Goal: Task Accomplishment & Management: Use online tool/utility

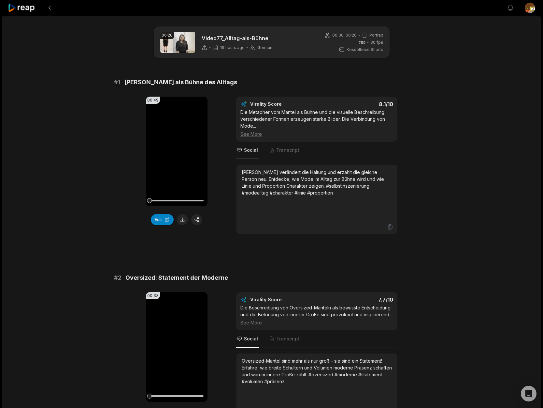
drag, startPoint x: 175, startPoint y: 151, endPoint x: 278, endPoint y: 160, distance: 103.4
click at [176, 151] on icon at bounding box center [176, 151] width 5 height 6
click at [165, 221] on button "Edit" at bounding box center [162, 219] width 23 height 11
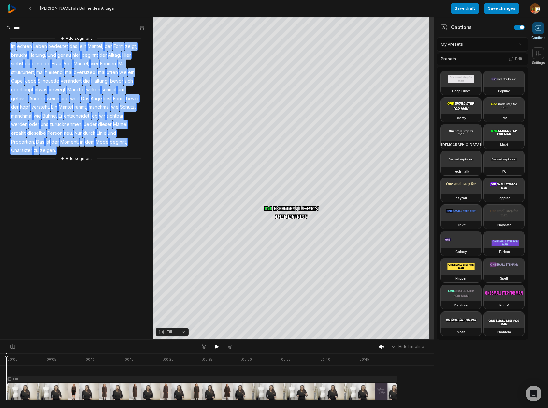
drag, startPoint x: 8, startPoint y: 48, endPoint x: 61, endPoint y: 149, distance: 114.3
click at [61, 149] on div "Add segment Im echten Leben bedeutet das, ein Mantel, der Form zeigt, braucht H…" at bounding box center [76, 98] width 153 height 127
click at [145, 43] on div "Remove caption Remove video Add segment Im echten Leben bedeutet das, ein Mante…" at bounding box center [76, 98] width 153 height 127
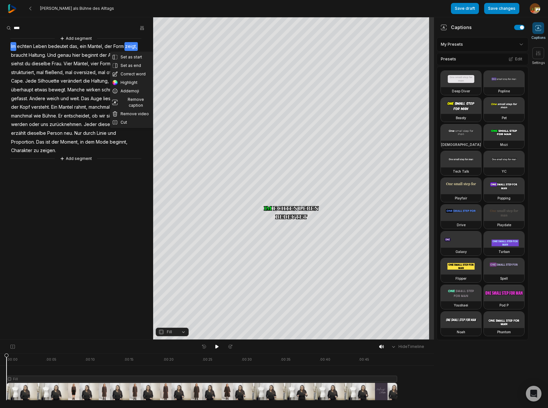
click at [7, 58] on div "Set as start Set as end Correct word Highlight Add emoji Remove caption Remove …" at bounding box center [76, 98] width 153 height 127
click at [126, 203] on aside "Add segment Im echten Leben bedeutet das, ein Mantel, der Form zeigt, braucht H…" at bounding box center [76, 178] width 153 height 322
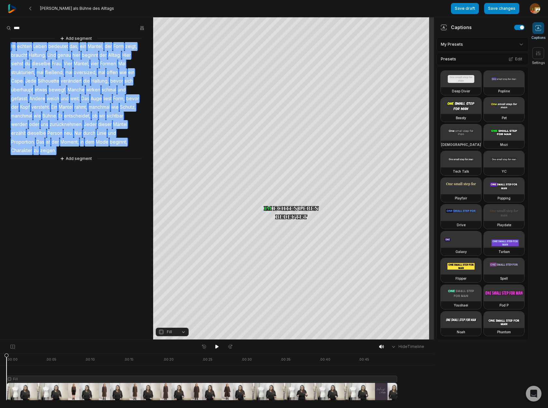
drag, startPoint x: 56, startPoint y: 151, endPoint x: 92, endPoint y: 171, distance: 41.8
click at [15, 44] on div "Add segment Im echten Leben bedeutet das, ein Mantel, der Form zeigt, braucht H…" at bounding box center [76, 98] width 153 height 127
copy div "echten Leben bedeutet das, ein Mantel, der Form zeigt, braucht Haltung. Und gen…"
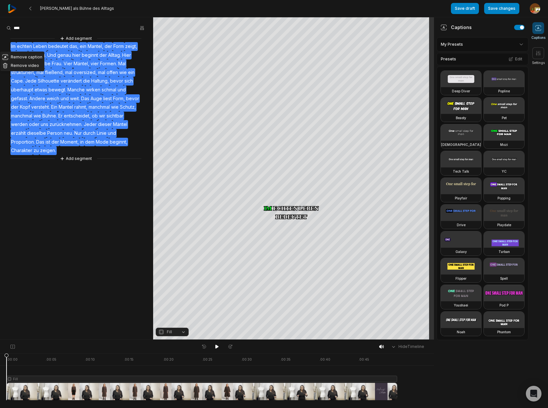
click at [97, 215] on aside "Remove caption Remove video Add segment Im echten Leben bedeutet das, ein Mante…" at bounding box center [76, 178] width 153 height 322
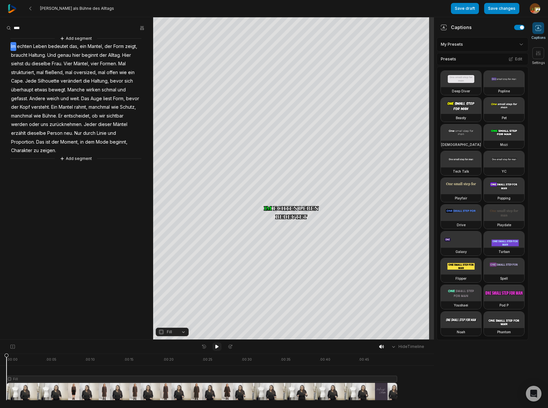
click at [217, 347] on icon at bounding box center [217, 346] width 3 height 4
click at [217, 347] on icon at bounding box center [217, 346] width 5 height 5
click at [216, 347] on icon at bounding box center [217, 346] width 3 height 4
click at [216, 347] on icon at bounding box center [217, 346] width 2 height 3
click at [37, 54] on span "Haltung." at bounding box center [37, 55] width 19 height 9
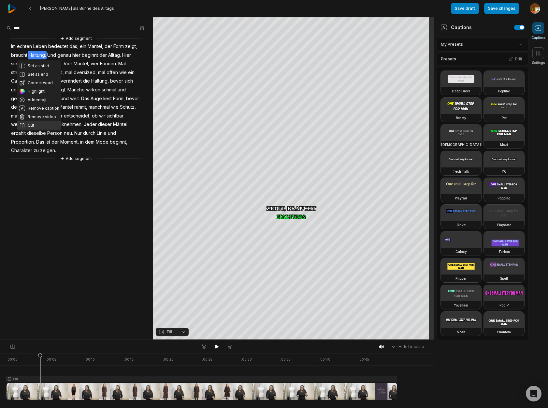
click at [35, 125] on button "Cut" at bounding box center [39, 125] width 44 height 8
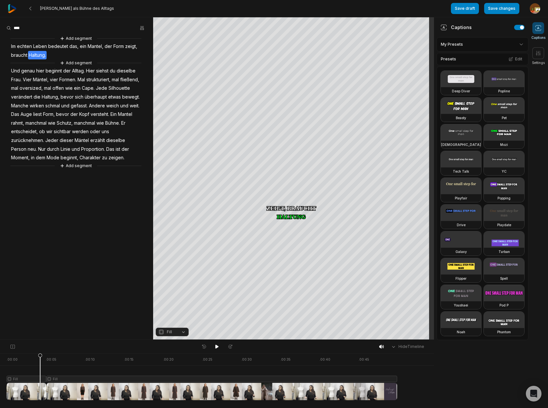
click at [29, 379] on div at bounding box center [202, 376] width 391 height 47
click at [183, 331] on button "Fill" at bounding box center [172, 331] width 33 height 8
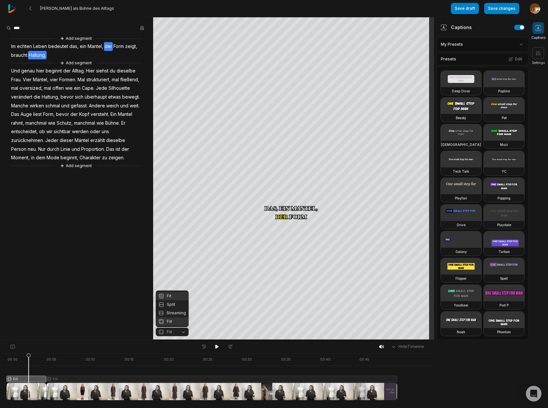
click at [175, 294] on div "Fit" at bounding box center [172, 295] width 33 height 8
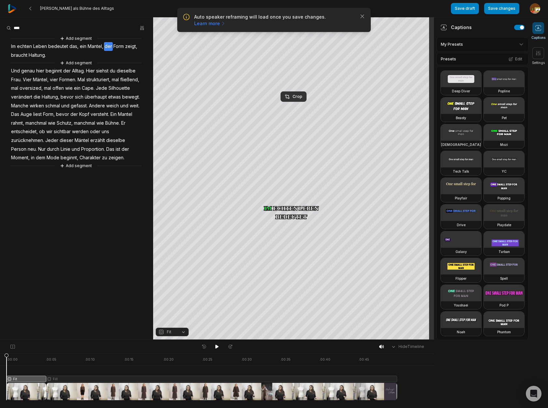
drag, startPoint x: 28, startPoint y: 357, endPoint x: -25, endPoint y: 356, distance: 52.8
click at [0, 356] on html "Auto speaker reframing will load once you save changes. Learn more Close Mantel…" at bounding box center [274, 204] width 548 height 408
click at [297, 98] on div "Crop" at bounding box center [294, 97] width 18 height 6
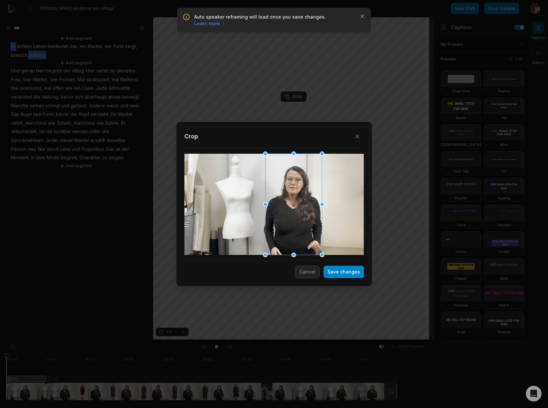
drag, startPoint x: 263, startPoint y: 220, endPoint x: 279, endPoint y: 218, distance: 15.8
click at [279, 218] on div at bounding box center [293, 204] width 57 height 101
drag, startPoint x: 270, startPoint y: 161, endPoint x: 280, endPoint y: 178, distance: 19.4
click at [277, 176] on div at bounding box center [278, 176] width 5 height 5
drag, startPoint x: 301, startPoint y: 220, endPoint x: 295, endPoint y: 197, distance: 23.2
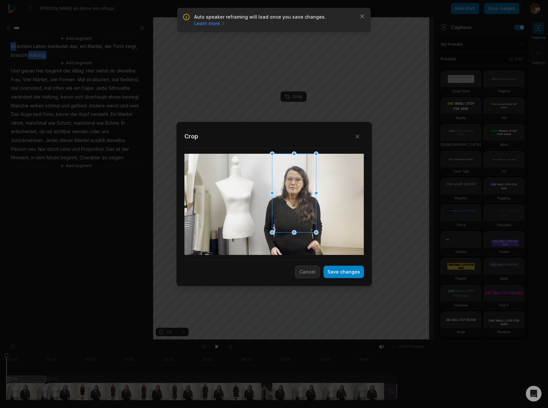
click at [295, 197] on div at bounding box center [294, 193] width 44 height 79
drag, startPoint x: 348, startPoint y: 275, endPoint x: 248, endPoint y: 325, distance: 111.7
click at [348, 275] on button "Save changes" at bounding box center [344, 271] width 40 height 12
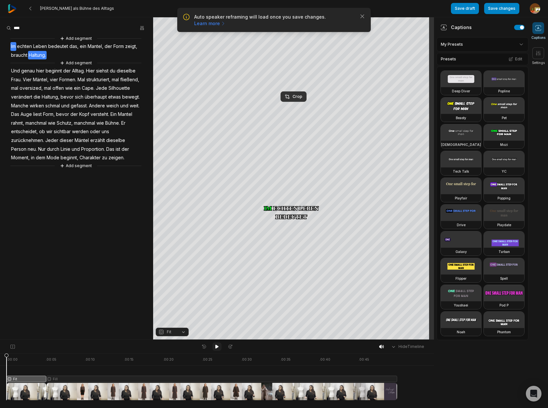
click at [216, 347] on icon at bounding box center [217, 346] width 3 height 4
click at [500, 10] on button "Save changes" at bounding box center [501, 8] width 35 height 11
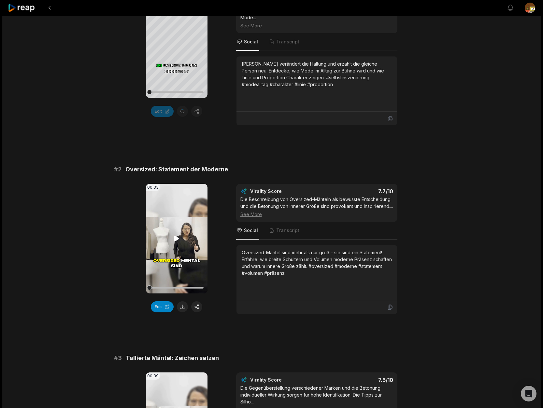
scroll to position [108, 0]
click at [164, 306] on button "Edit" at bounding box center [162, 306] width 23 height 11
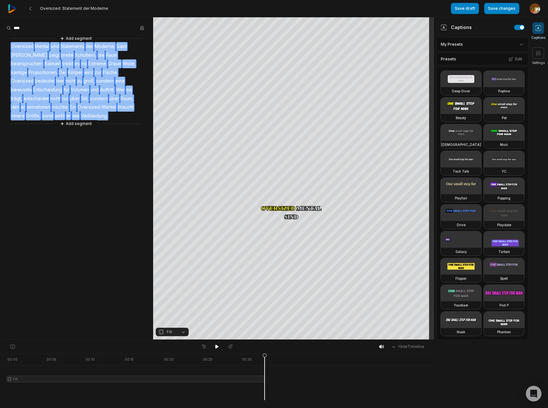
drag, startPoint x: 118, startPoint y: 117, endPoint x: 8, endPoint y: 45, distance: 131.1
click at [8, 45] on div "Add segment Oversized Mental sind Statements der Moderne. Saint Laurent zeigt b…" at bounding box center [76, 81] width 153 height 92
copy div "Oversized Mental sind Statements der Moderne. Saint Laurent zeigt breite Schult…"
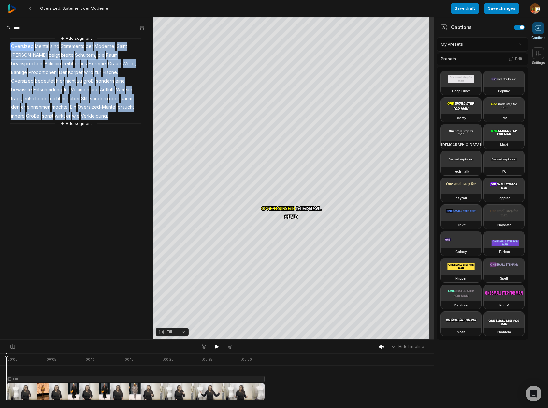
drag, startPoint x: 216, startPoint y: 347, endPoint x: 214, endPoint y: 342, distance: 5.4
click at [216, 347] on icon at bounding box center [217, 346] width 3 height 4
click at [217, 348] on icon at bounding box center [217, 346] width 5 height 5
drag, startPoint x: 43, startPoint y: 357, endPoint x: 5, endPoint y: 361, distance: 38.7
click at [5, 361] on icon at bounding box center [7, 378] width 4 height 50
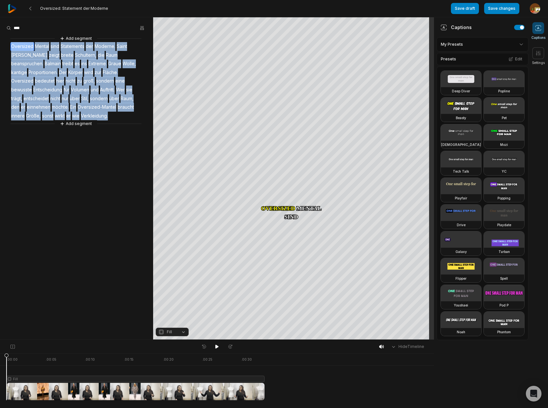
click at [106, 47] on span "Moderne." at bounding box center [105, 46] width 22 height 9
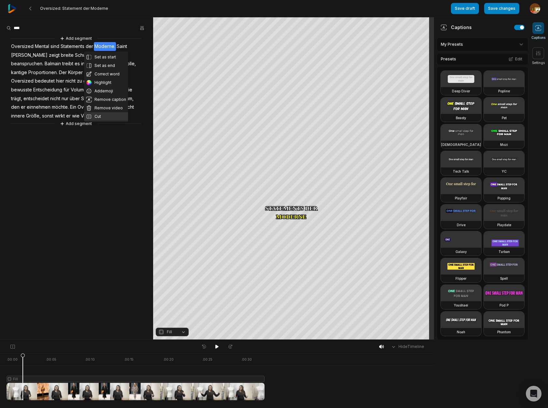
click at [100, 117] on button "Cut" at bounding box center [106, 116] width 44 height 8
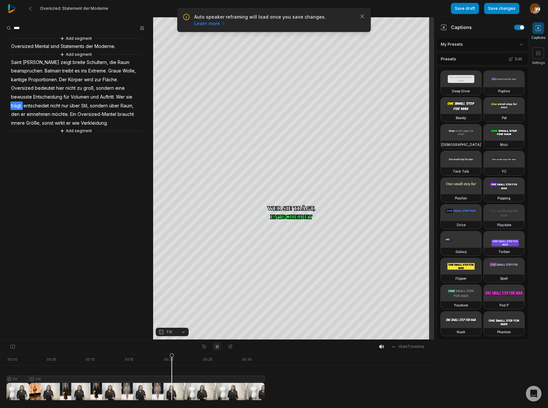
click at [219, 345] on icon at bounding box center [217, 346] width 5 height 5
click at [109, 97] on span "Auftritt." at bounding box center [107, 97] width 16 height 9
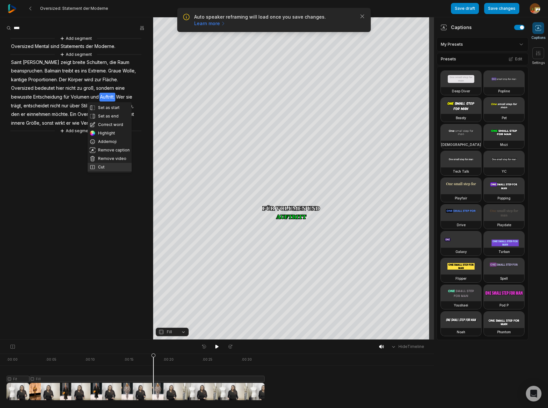
click at [103, 167] on button "Cut" at bounding box center [110, 167] width 44 height 8
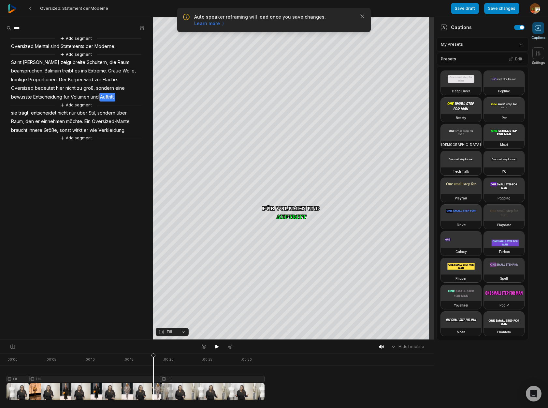
click at [89, 379] on div at bounding box center [136, 376] width 258 height 47
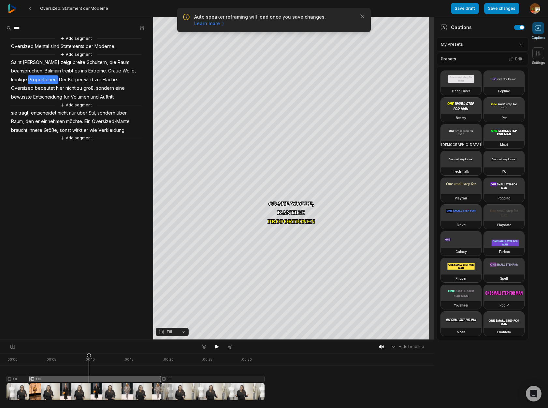
click at [184, 332] on button "Fill" at bounding box center [172, 331] width 33 height 8
click at [168, 295] on div "Fit" at bounding box center [172, 295] width 33 height 8
click at [298, 94] on div "Crop" at bounding box center [294, 97] width 18 height 6
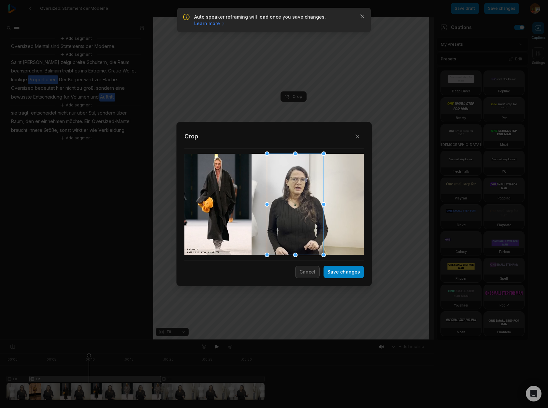
drag, startPoint x: 257, startPoint y: 221, endPoint x: 278, endPoint y: 219, distance: 21.3
click at [278, 219] on div at bounding box center [295, 204] width 57 height 101
click at [346, 272] on button "Save changes" at bounding box center [344, 271] width 40 height 12
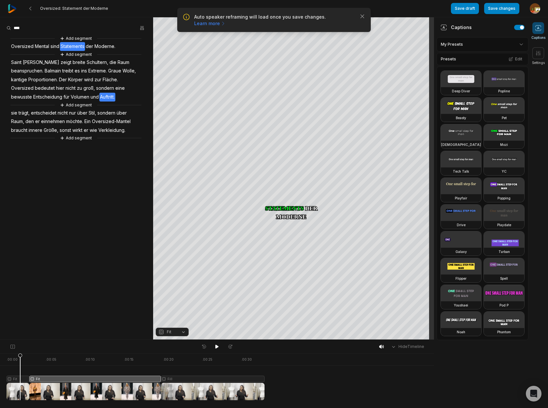
drag, startPoint x: 89, startPoint y: 356, endPoint x: 21, endPoint y: 363, distance: 68.5
click at [20, 363] on icon at bounding box center [20, 378] width 4 height 50
drag, startPoint x: 216, startPoint y: 346, endPoint x: 230, endPoint y: 341, distance: 14.5
click at [216, 346] on icon at bounding box center [217, 346] width 3 height 4
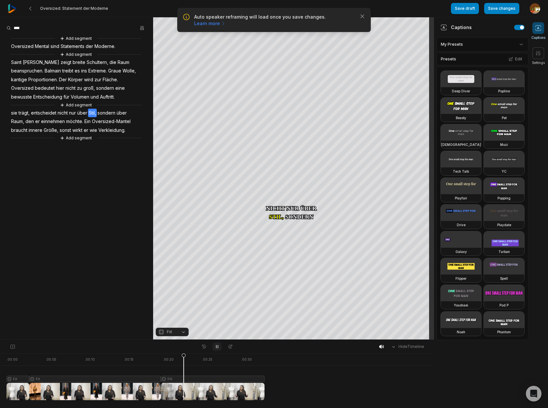
drag, startPoint x: 217, startPoint y: 347, endPoint x: 218, endPoint y: 342, distance: 4.7
click at [217, 346] on icon at bounding box center [217, 346] width 5 height 5
click at [88, 89] on span "groß," at bounding box center [89, 88] width 13 height 9
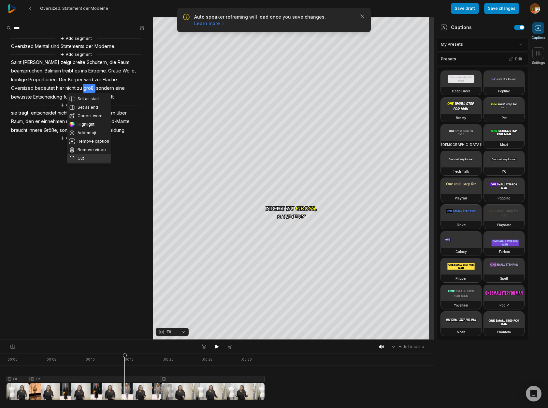
click at [80, 159] on button "Cut" at bounding box center [89, 158] width 44 height 8
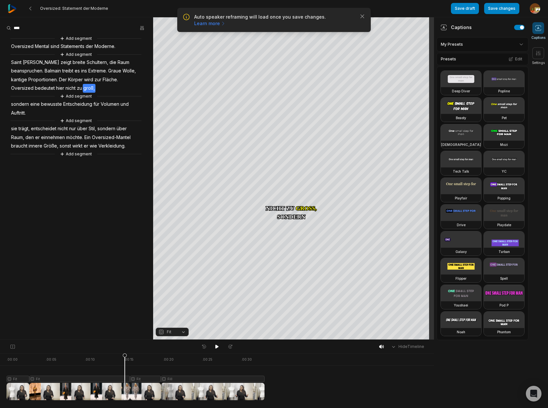
click at [144, 378] on div at bounding box center [136, 376] width 258 height 47
click at [184, 333] on button "Fit" at bounding box center [172, 331] width 33 height 8
click at [172, 321] on div "Fill" at bounding box center [172, 321] width 33 height 8
click at [182, 332] on button "Fill" at bounding box center [172, 331] width 33 height 8
click at [171, 296] on div "Fit" at bounding box center [172, 295] width 33 height 8
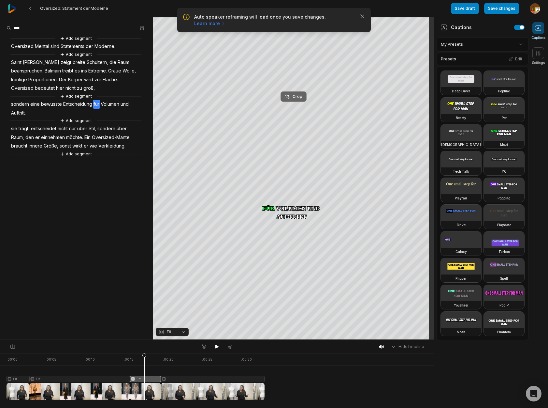
click at [299, 98] on div "Crop" at bounding box center [294, 97] width 18 height 6
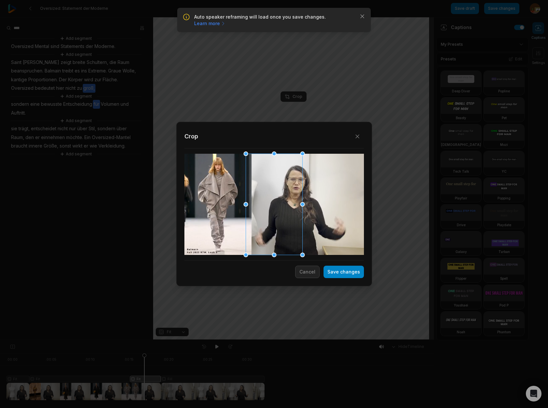
drag, startPoint x: 303, startPoint y: 205, endPoint x: 296, endPoint y: 168, distance: 37.6
click at [350, 339] on div "Close Crop Save changes Cancel" at bounding box center [274, 339] width 548 height 0
drag, startPoint x: 246, startPoint y: 155, endPoint x: 221, endPoint y: 130, distance: 34.6
click at [202, 339] on div "Close Crop Save changes Cancel" at bounding box center [274, 339] width 548 height 0
drag, startPoint x: 303, startPoint y: 255, endPoint x: 347, endPoint y: 261, distance: 45.0
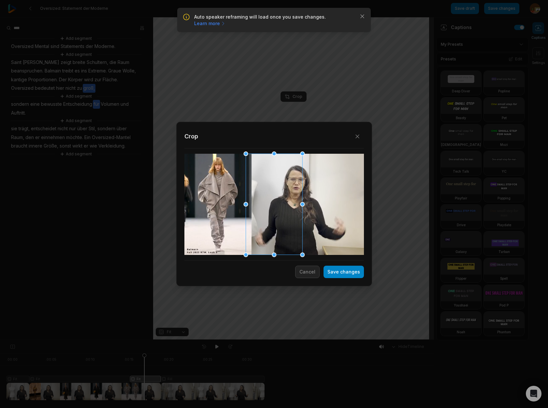
click at [347, 339] on div "Close Crop Save changes Cancel" at bounding box center [274, 339] width 548 height 0
drag, startPoint x: 295, startPoint y: 239, endPoint x: 317, endPoint y: 240, distance: 21.5
click at [317, 240] on div at bounding box center [295, 204] width 57 height 101
click at [313, 276] on button "Cancel" at bounding box center [307, 271] width 24 height 12
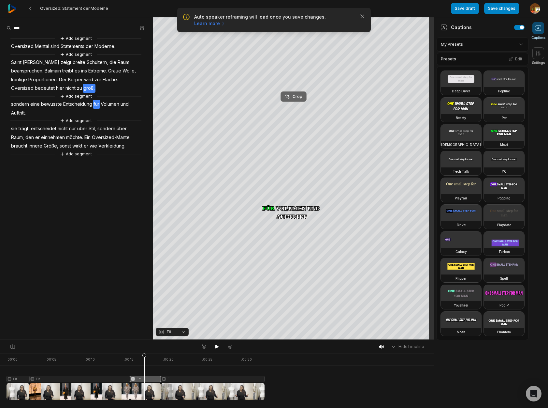
click at [296, 98] on div "Crop" at bounding box center [294, 97] width 18 height 6
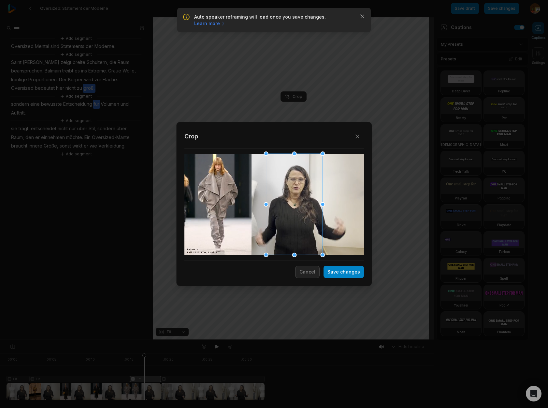
drag, startPoint x: 290, startPoint y: 216, endPoint x: 306, endPoint y: 216, distance: 16.0
click at [306, 216] on div at bounding box center [294, 204] width 57 height 101
drag, startPoint x: 350, startPoint y: 274, endPoint x: 138, endPoint y: 390, distance: 241.6
click at [350, 274] on button "Save changes" at bounding box center [344, 271] width 40 height 12
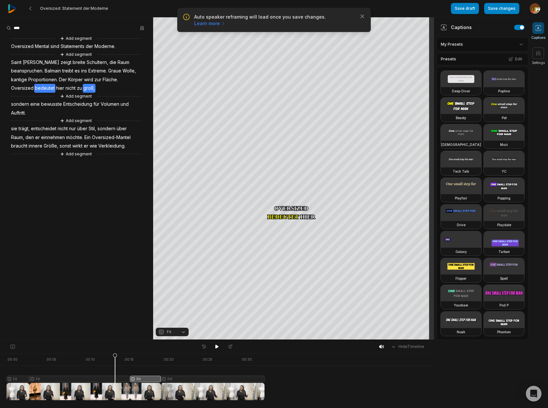
drag, startPoint x: 143, startPoint y: 357, endPoint x: 115, endPoint y: 361, distance: 28.4
click at [115, 361] on icon at bounding box center [115, 376] width 5 height 47
drag, startPoint x: 216, startPoint y: 348, endPoint x: 269, endPoint y: 339, distance: 53.8
click at [223, 347] on div at bounding box center [217, 346] width 36 height 8
drag, startPoint x: 216, startPoint y: 348, endPoint x: 227, endPoint y: 343, distance: 11.7
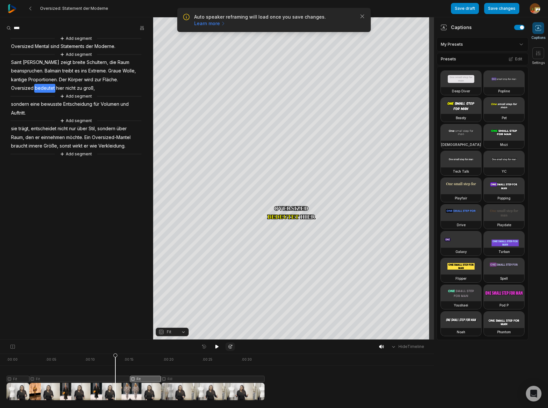
click at [217, 348] on icon at bounding box center [217, 346] width 5 height 5
drag, startPoint x: 219, startPoint y: 346, endPoint x: 218, endPoint y: 377, distance: 31.0
click at [219, 346] on icon at bounding box center [217, 346] width 5 height 5
click at [218, 380] on div at bounding box center [136, 376] width 258 height 47
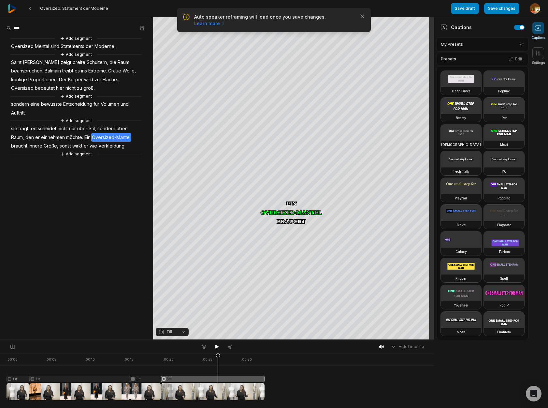
drag, startPoint x: 216, startPoint y: 347, endPoint x: 220, endPoint y: 341, distance: 6.7
click at [217, 347] on icon at bounding box center [217, 346] width 3 height 4
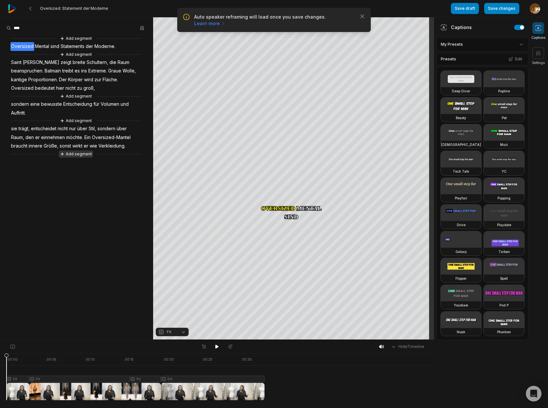
click at [79, 153] on button "Add segment" at bounding box center [76, 153] width 35 height 7
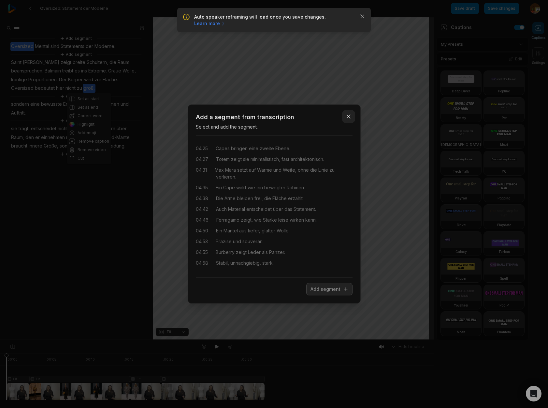
click at [348, 116] on icon "button" at bounding box center [349, 116] width 7 height 7
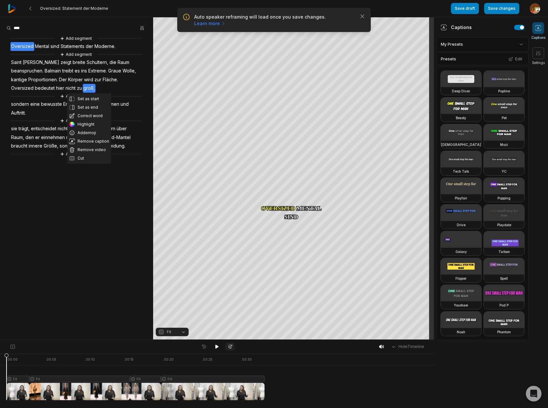
drag, startPoint x: 216, startPoint y: 347, endPoint x: 232, endPoint y: 345, distance: 16.4
click at [217, 347] on icon at bounding box center [217, 346] width 3 height 4
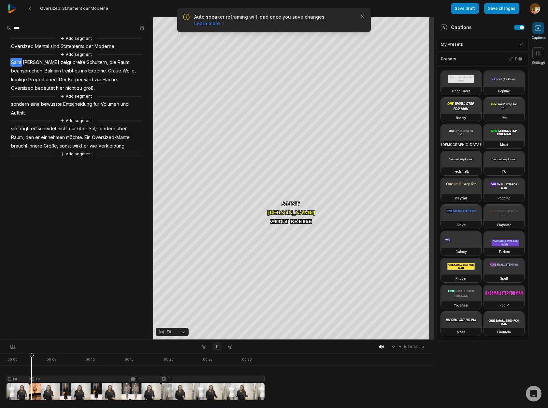
drag, startPoint x: 217, startPoint y: 346, endPoint x: 217, endPoint y: 342, distance: 3.9
click at [218, 345] on icon at bounding box center [217, 346] width 5 height 5
click at [42, 46] on span "Mental" at bounding box center [42, 46] width 16 height 9
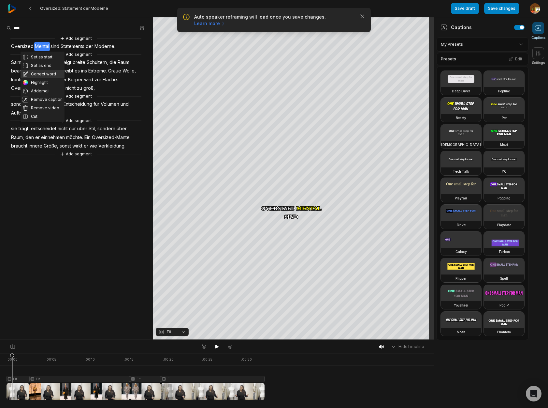
click at [43, 75] on button "Correct word" at bounding box center [43, 74] width 44 height 8
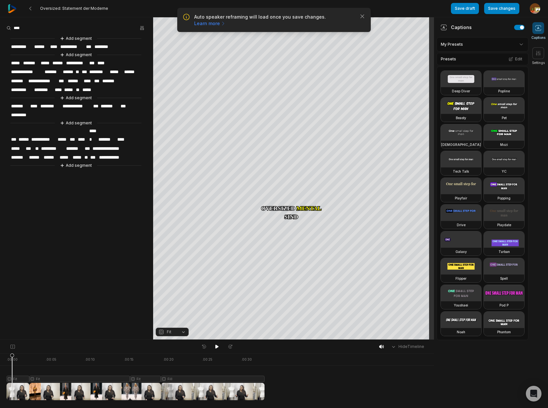
click at [41, 44] on span "******" at bounding box center [42, 46] width 16 height 9
drag, startPoint x: 214, startPoint y: 348, endPoint x: 209, endPoint y: 340, distance: 8.7
click at [214, 347] on button at bounding box center [217, 346] width 9 height 8
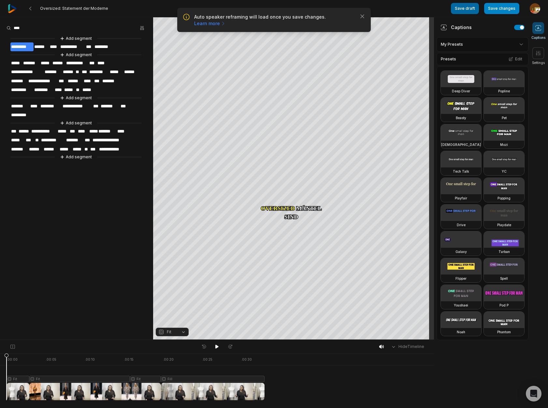
drag, startPoint x: 504, startPoint y: 10, endPoint x: 457, endPoint y: 10, distance: 46.6
click at [504, 10] on button "Save changes" at bounding box center [501, 8] width 35 height 11
click at [31, 10] on icon at bounding box center [30, 8] width 5 height 5
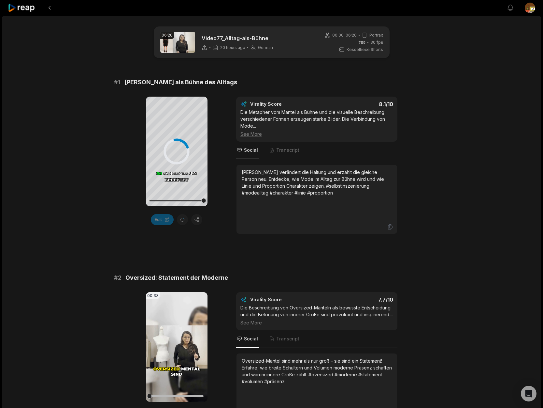
scroll to position [151, 0]
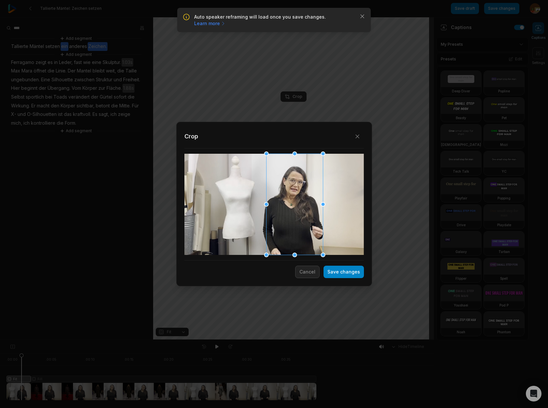
click at [286, 208] on div at bounding box center [294, 204] width 57 height 101
drag, startPoint x: 323, startPoint y: 255, endPoint x: 315, endPoint y: 234, distance: 22.5
click at [318, 339] on div "Close Crop Save changes Cancel" at bounding box center [274, 339] width 548 height 0
drag, startPoint x: 293, startPoint y: 224, endPoint x: 289, endPoint y: 219, distance: 6.3
click at [289, 219] on div at bounding box center [292, 195] width 46 height 83
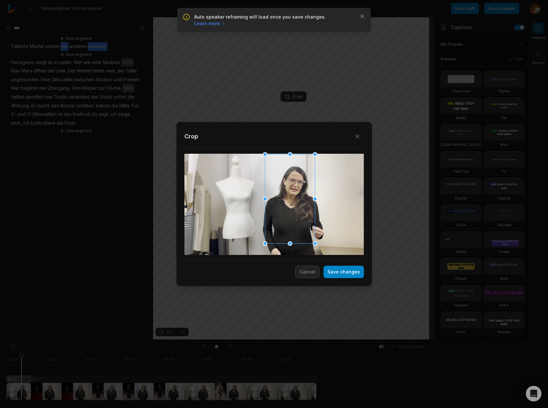
drag, startPoint x: 268, startPoint y: 236, endPoint x: 266, endPoint y: 240, distance: 4.2
click at [265, 243] on div at bounding box center [265, 243] width 5 height 5
drag, startPoint x: 273, startPoint y: 236, endPoint x: 276, endPoint y: 237, distance: 3.4
click at [276, 237] on div at bounding box center [294, 199] width 50 height 89
click at [350, 274] on button "Save changes" at bounding box center [344, 271] width 40 height 12
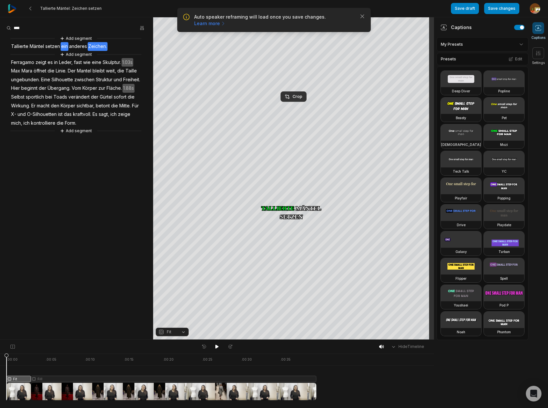
drag, startPoint x: -7, startPoint y: 358, endPoint x: -12, endPoint y: 360, distance: 5.5
click at [0, 360] on html "Auto speaker reframing will load once you save changes. Learn more Close Tallie…" at bounding box center [274, 204] width 548 height 408
drag, startPoint x: 216, startPoint y: 347, endPoint x: 217, endPoint y: 343, distance: 3.6
click at [217, 343] on button at bounding box center [217, 346] width 9 height 8
click at [217, 345] on icon at bounding box center [217, 346] width 5 height 5
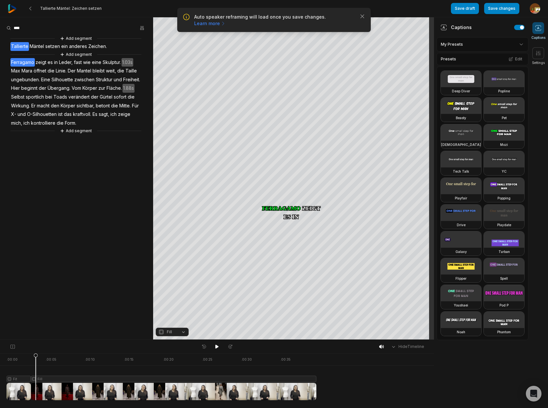
click at [17, 47] on span "Tallierte" at bounding box center [19, 46] width 19 height 9
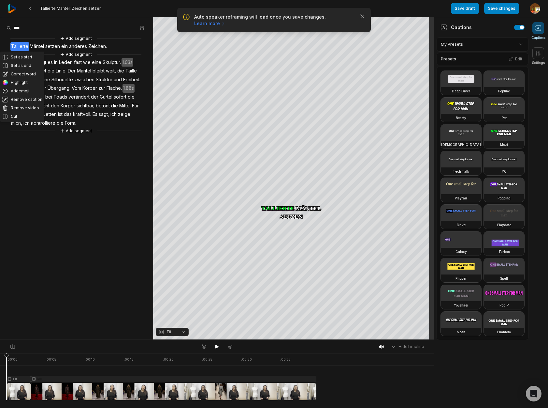
drag, startPoint x: 18, startPoint y: 75, endPoint x: 16, endPoint y: 61, distance: 14.4
click at [18, 73] on button "Correct word" at bounding box center [22, 74] width 44 height 8
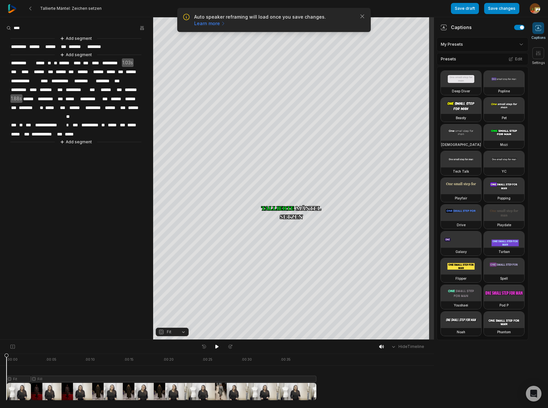
click at [15, 45] on span "*********" at bounding box center [19, 46] width 18 height 9
click at [117, 47] on div "**********" at bounding box center [76, 90] width 153 height 111
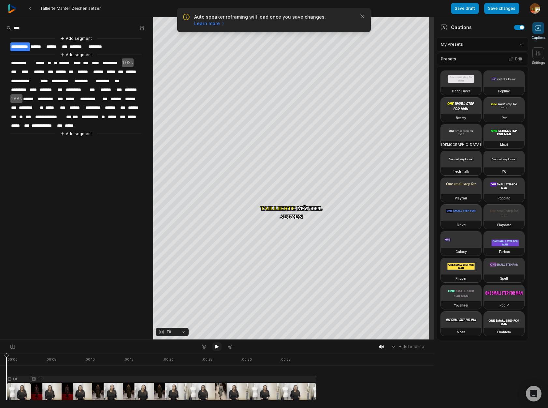
click at [216, 347] on icon at bounding box center [217, 346] width 3 height 4
click at [216, 348] on icon at bounding box center [217, 346] width 2 height 3
click at [99, 106] on span "*********" at bounding box center [95, 107] width 20 height 9
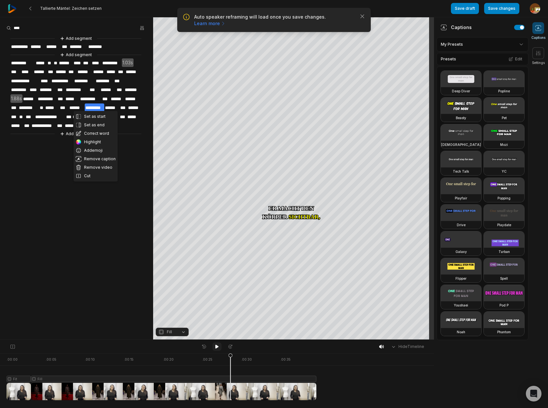
click at [216, 346] on icon at bounding box center [217, 346] width 3 height 4
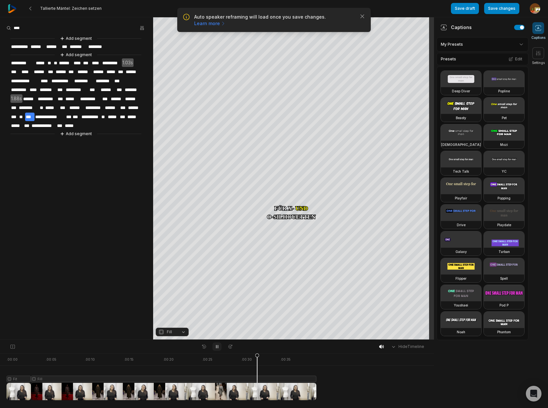
click at [216, 346] on icon at bounding box center [217, 346] width 2 height 3
click at [14, 114] on span "***" at bounding box center [14, 116] width 8 height 9
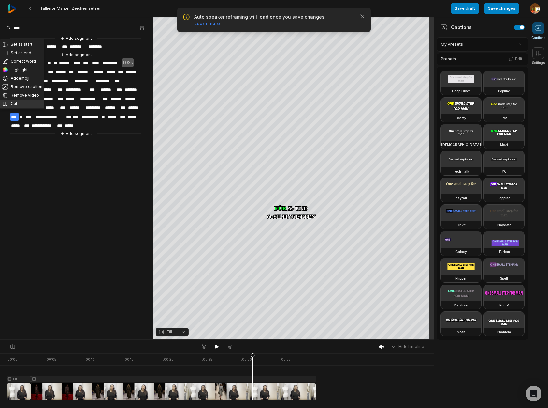
click at [14, 103] on button "Cut" at bounding box center [22, 103] width 44 height 8
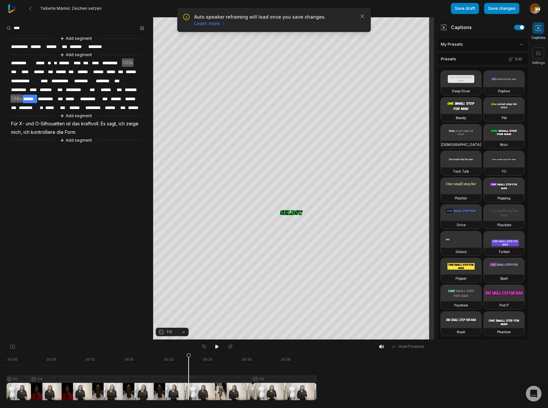
drag, startPoint x: 253, startPoint y: 356, endPoint x: 189, endPoint y: 358, distance: 64.6
click at [189, 358] on icon at bounding box center [189, 378] width 4 height 50
click at [130, 379] on div at bounding box center [162, 376] width 310 height 47
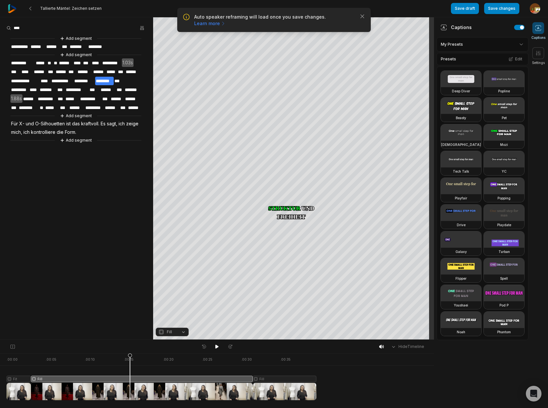
click at [184, 332] on button "Fill" at bounding box center [172, 331] width 33 height 8
click at [172, 296] on div "Fit" at bounding box center [172, 295] width 33 height 8
click at [300, 96] on div "Crop" at bounding box center [294, 97] width 18 height 6
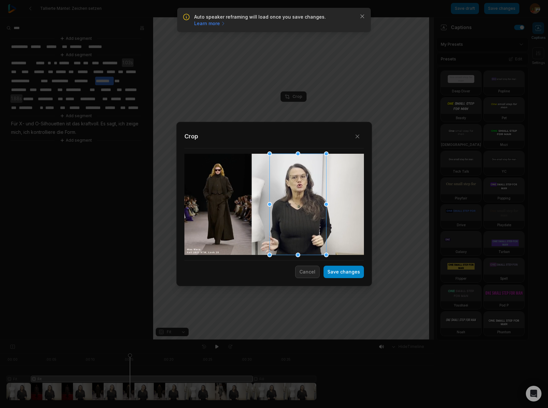
drag, startPoint x: 286, startPoint y: 219, endPoint x: 310, endPoint y: 218, distance: 23.8
click at [310, 218] on div at bounding box center [298, 204] width 57 height 101
drag, startPoint x: 344, startPoint y: 271, endPoint x: 264, endPoint y: 317, distance: 91.6
click at [344, 271] on button "Save changes" at bounding box center [344, 271] width 40 height 12
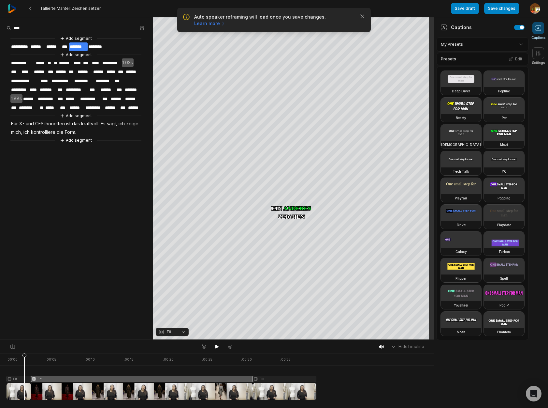
drag, startPoint x: 83, startPoint y: 369, endPoint x: 32, endPoint y: 378, distance: 51.7
click at [24, 380] on icon at bounding box center [24, 376] width 5 height 47
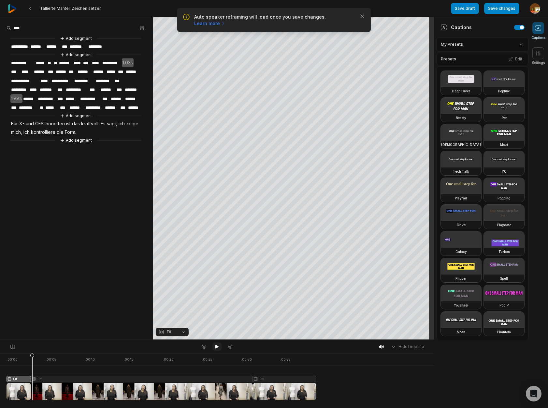
drag, startPoint x: 215, startPoint y: 346, endPoint x: 219, endPoint y: 345, distance: 4.0
click at [219, 345] on icon at bounding box center [217, 346] width 5 height 5
drag, startPoint x: 218, startPoint y: 348, endPoint x: 216, endPoint y: 340, distance: 7.5
click at [219, 347] on icon at bounding box center [217, 346] width 5 height 5
click at [72, 98] on span "*****" at bounding box center [72, 99] width 14 height 9
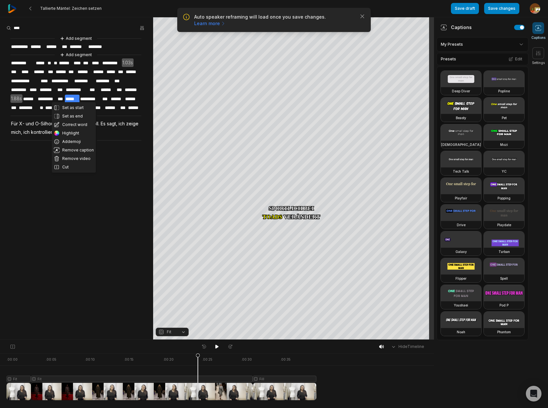
drag, startPoint x: 72, startPoint y: 121, endPoint x: 71, endPoint y: 108, distance: 12.8
click at [72, 121] on button "Correct word" at bounding box center [74, 124] width 44 height 8
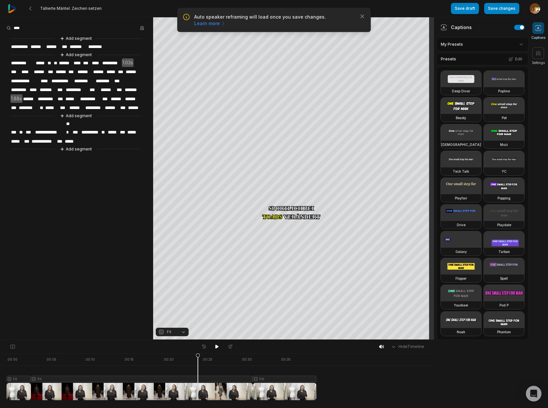
click at [74, 95] on span "*****" at bounding box center [72, 99] width 14 height 9
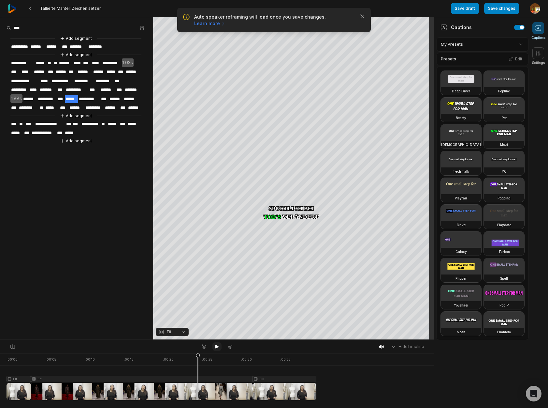
drag, startPoint x: 216, startPoint y: 347, endPoint x: 148, endPoint y: 292, distance: 87.2
click at [216, 347] on icon at bounding box center [217, 346] width 3 height 4
click at [85, 138] on button "Add segment" at bounding box center [76, 140] width 35 height 7
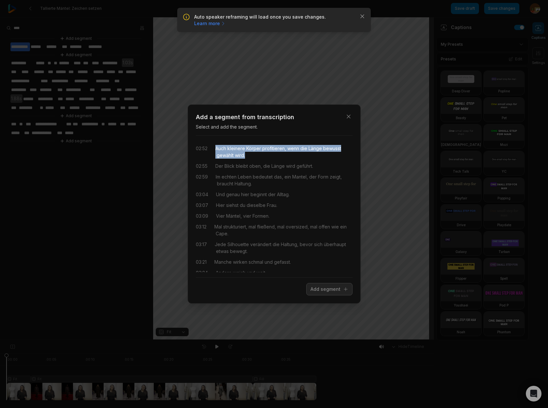
drag, startPoint x: 219, startPoint y: 149, endPoint x: 269, endPoint y: 157, distance: 49.9
click at [269, 157] on div "Auch kleinere Körper profitieren, wenn die Länge bewusst gewählt wird." at bounding box center [284, 152] width 137 height 14
click at [349, 117] on icon "button" at bounding box center [348, 116] width 3 height 3
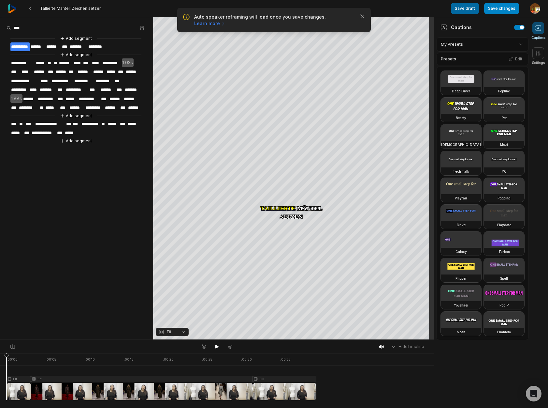
drag, startPoint x: 500, startPoint y: 10, endPoint x: 463, endPoint y: 12, distance: 37.9
click at [500, 10] on button "Save changes" at bounding box center [501, 8] width 35 height 11
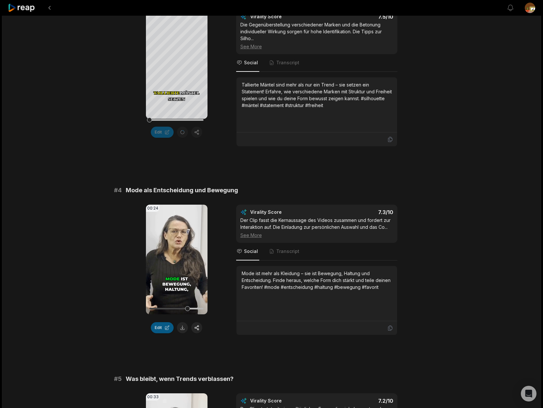
click at [164, 333] on button "Edit" at bounding box center [162, 327] width 23 height 11
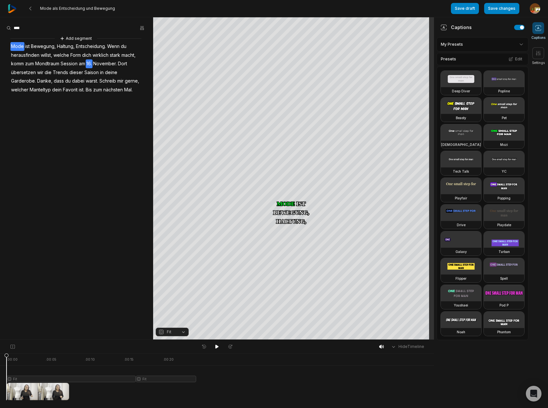
click at [97, 62] on span "November." at bounding box center [105, 63] width 25 height 9
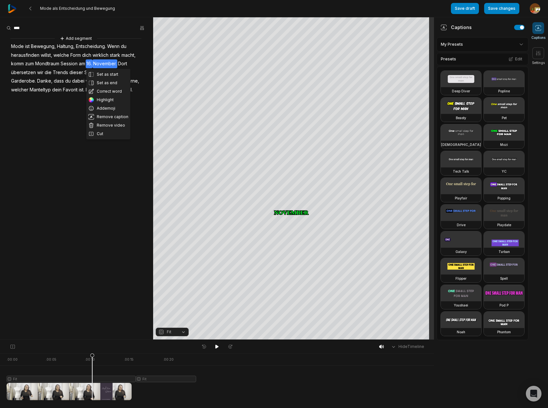
click at [112, 62] on span "November." at bounding box center [105, 63] width 25 height 9
click at [107, 90] on button "Correct word" at bounding box center [108, 91] width 44 height 8
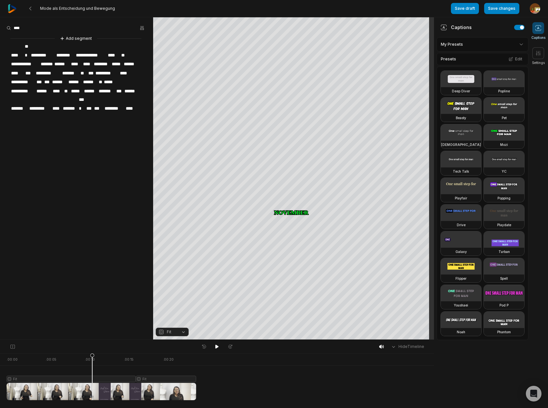
click at [118, 69] on span "*********" at bounding box center [107, 73] width 25 height 9
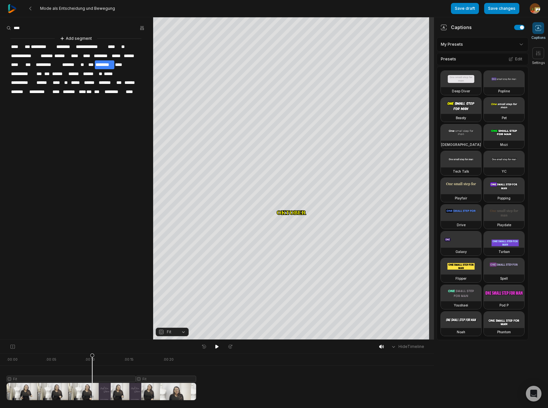
drag, startPoint x: 217, startPoint y: 346, endPoint x: 214, endPoint y: 339, distance: 7.4
click at [217, 346] on icon at bounding box center [217, 346] width 3 height 4
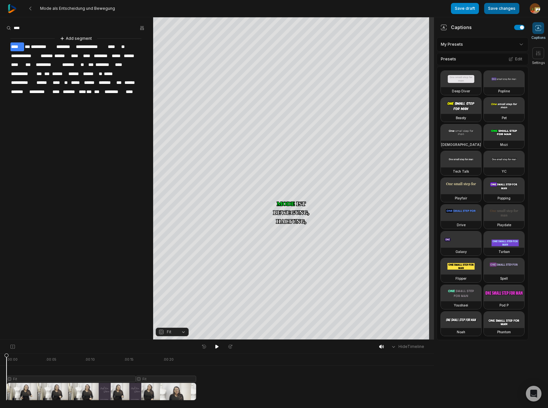
click at [504, 11] on button "Save changes" at bounding box center [501, 8] width 35 height 11
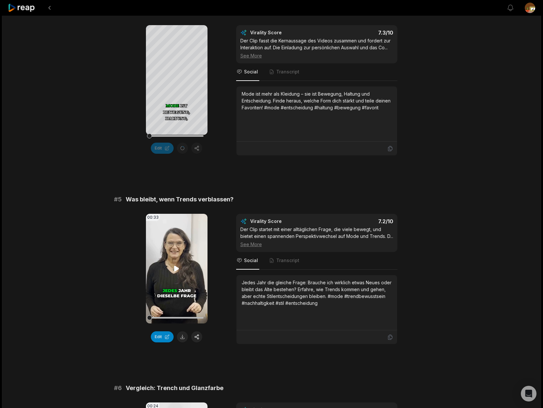
scroll to position [653, 0]
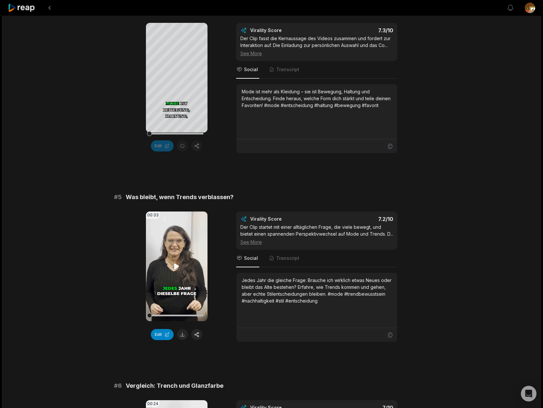
click at [175, 269] on icon at bounding box center [176, 266] width 5 height 6
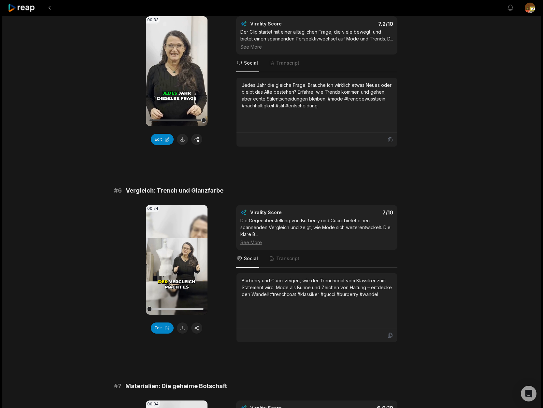
scroll to position [850, 0]
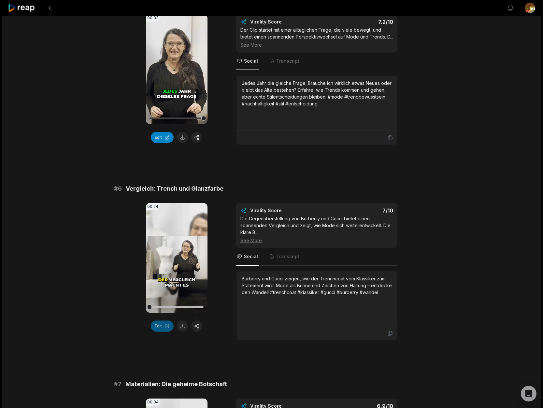
click at [164, 331] on button "Edit" at bounding box center [162, 325] width 23 height 11
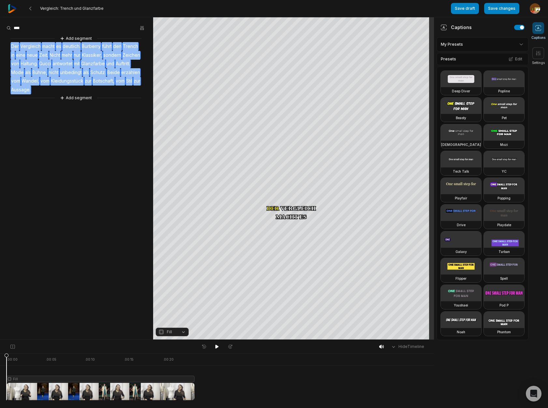
drag, startPoint x: 43, startPoint y: 89, endPoint x: 49, endPoint y: 112, distance: 23.7
click at [1, 45] on div "Add segment Der Vergleich macht es deutlich. [GEOGRAPHIC_DATA] führt den Trench…" at bounding box center [76, 68] width 153 height 67
copy div "Der Vergleich macht es deutlich. [GEOGRAPHIC_DATA] führt den Trench in eine neu…"
drag, startPoint x: 213, startPoint y: 347, endPoint x: 217, endPoint y: 343, distance: 4.8
click at [217, 343] on button at bounding box center [217, 346] width 9 height 8
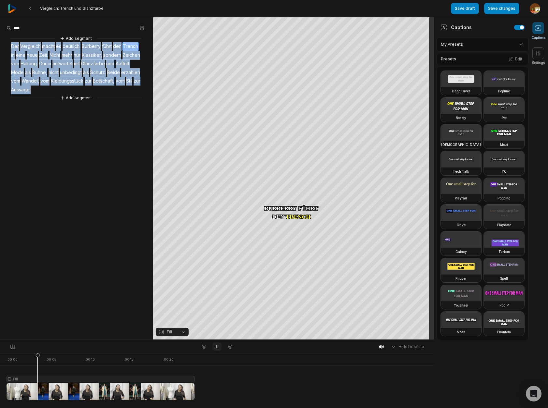
click at [217, 347] on icon at bounding box center [217, 346] width 5 height 5
click at [77, 380] on div at bounding box center [101, 376] width 188 height 47
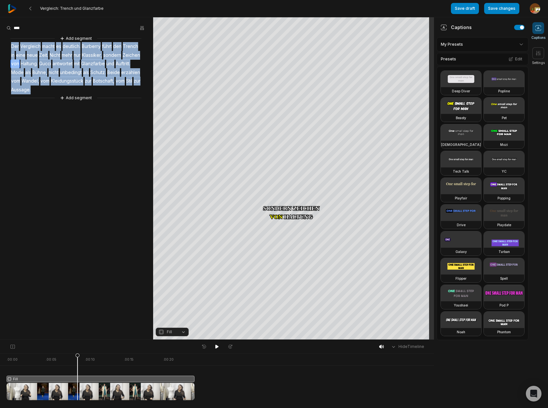
click at [184, 332] on button "Fill" at bounding box center [172, 331] width 33 height 8
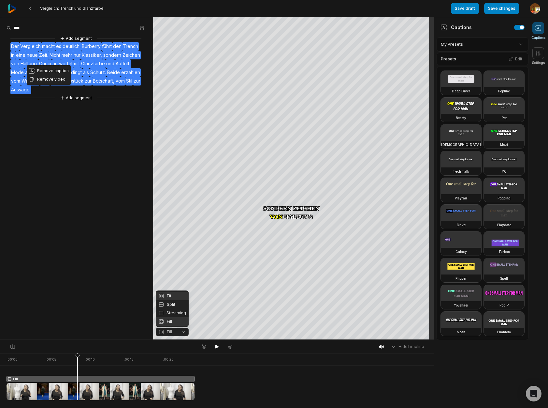
click at [174, 294] on div "Fit" at bounding box center [172, 295] width 33 height 8
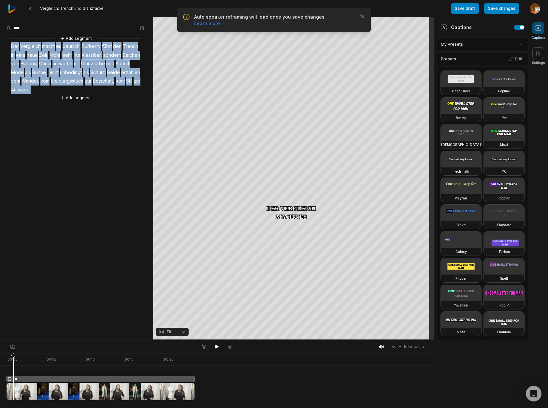
drag, startPoint x: 49, startPoint y: 356, endPoint x: 13, endPoint y: 358, distance: 35.9
click at [13, 358] on icon at bounding box center [13, 378] width 4 height 50
click at [296, 98] on div "Crop" at bounding box center [294, 97] width 18 height 6
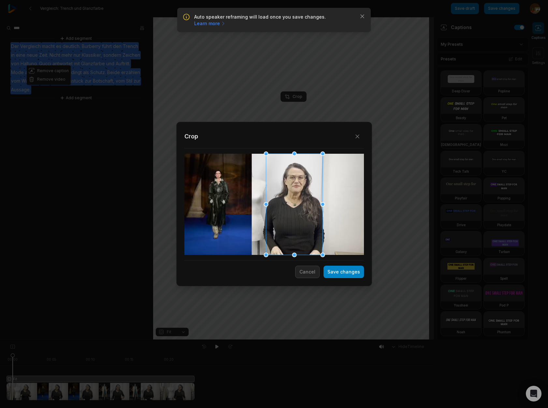
drag, startPoint x: 268, startPoint y: 215, endPoint x: 289, endPoint y: 213, distance: 20.3
click at [289, 213] on div at bounding box center [294, 204] width 57 height 101
click at [350, 272] on button "Save changes" at bounding box center [344, 271] width 40 height 12
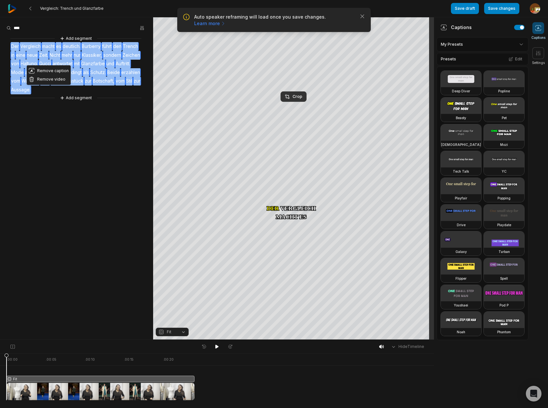
drag, startPoint x: 12, startPoint y: 356, endPoint x: -8, endPoint y: 360, distance: 20.2
click at [0, 360] on html "Auto speaker reframing will load once you save changes. Learn more Close Vergle…" at bounding box center [274, 204] width 548 height 408
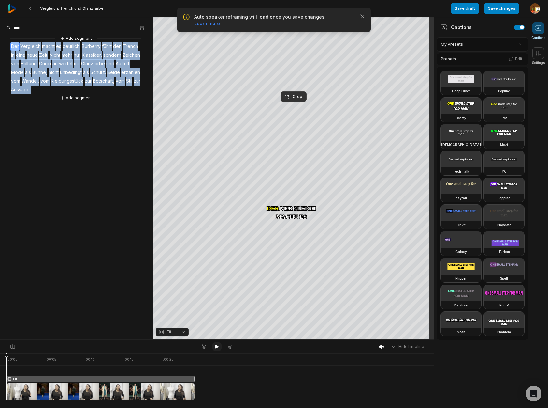
drag, startPoint x: 216, startPoint y: 346, endPoint x: 299, endPoint y: 357, distance: 84.2
click at [217, 346] on icon at bounding box center [217, 346] width 3 height 4
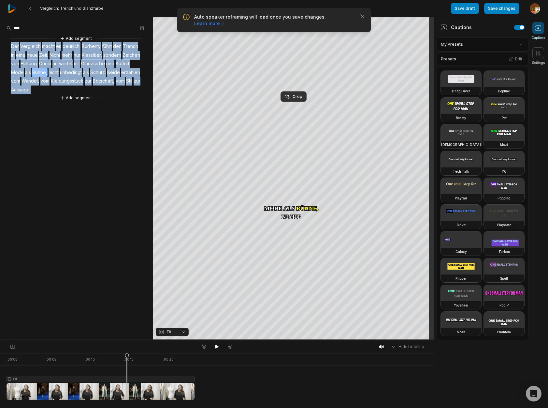
click at [106, 63] on span "Glanzfarbe" at bounding box center [93, 63] width 25 height 9
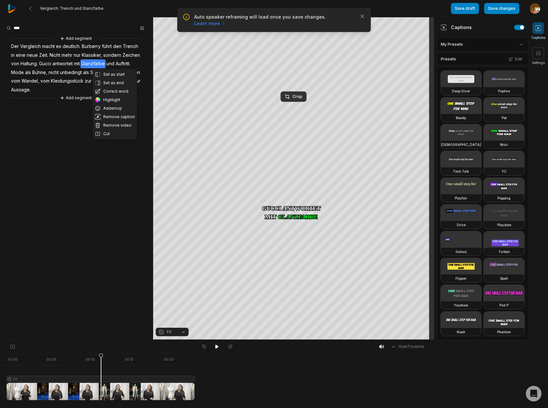
drag, startPoint x: 115, startPoint y: 90, endPoint x: 116, endPoint y: 78, distance: 11.8
click at [115, 90] on button "Correct word" at bounding box center [115, 91] width 44 height 8
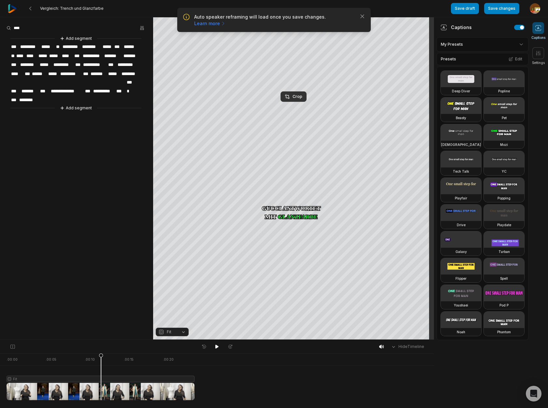
click at [108, 63] on span "**********" at bounding box center [94, 64] width 25 height 9
click at [110, 64] on span "**********" at bounding box center [95, 64] width 27 height 9
click at [53, 64] on span "*****" at bounding box center [46, 64] width 14 height 9
click at [217, 347] on icon at bounding box center [217, 346] width 3 height 4
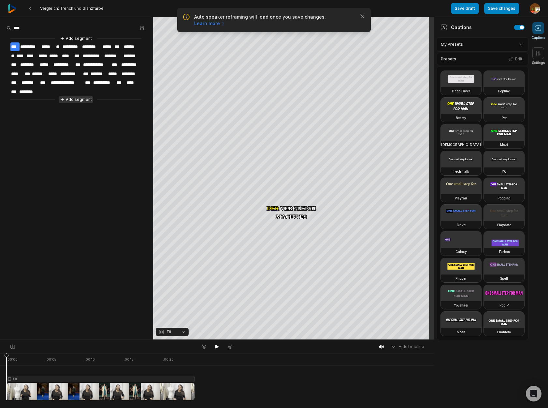
click at [80, 98] on button "Add segment" at bounding box center [76, 99] width 35 height 7
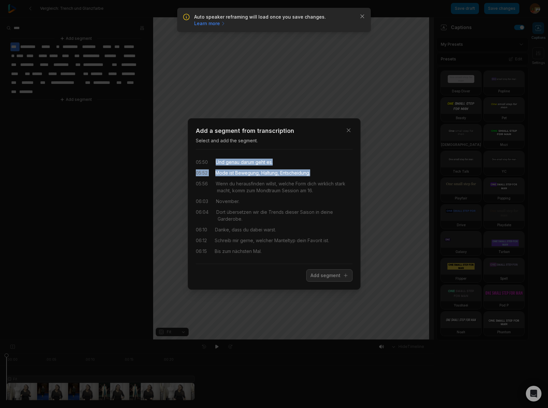
drag, startPoint x: 216, startPoint y: 163, endPoint x: 347, endPoint y: 253, distance: 158.3
click at [317, 173] on div "05:50 Und genau darum geht es. 05:52 Mode ist Bewegung, Haltung, Entscheidung. …" at bounding box center [274, 207] width 157 height 104
drag, startPoint x: 328, startPoint y: 275, endPoint x: 351, endPoint y: 267, distance: 24.7
click at [328, 275] on button "Add segment" at bounding box center [329, 275] width 46 height 12
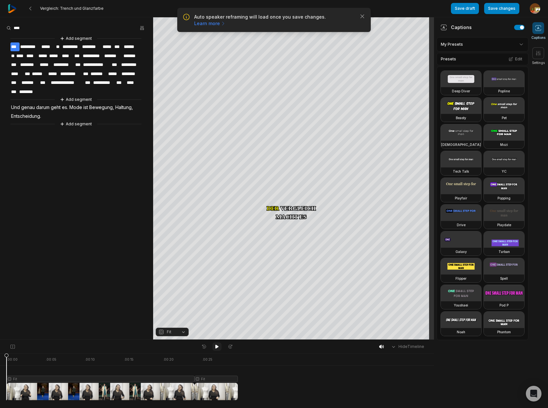
click at [217, 346] on icon at bounding box center [217, 346] width 3 height 4
click at [215, 348] on icon at bounding box center [217, 346] width 5 height 5
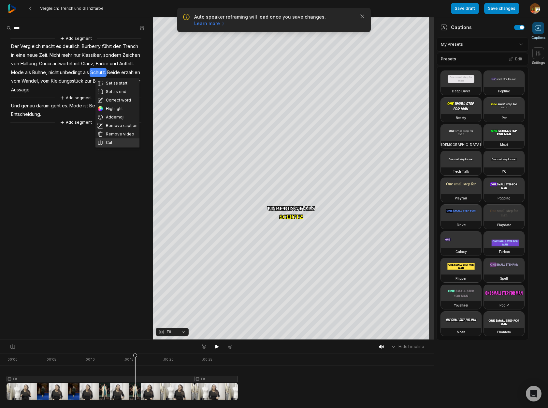
click at [110, 142] on button "Cut" at bounding box center [118, 142] width 44 height 8
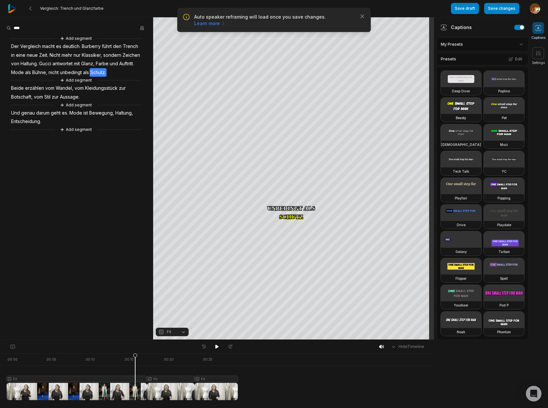
click at [168, 378] on div at bounding box center [122, 376] width 231 height 47
click at [183, 332] on button "Fit" at bounding box center [172, 331] width 33 height 8
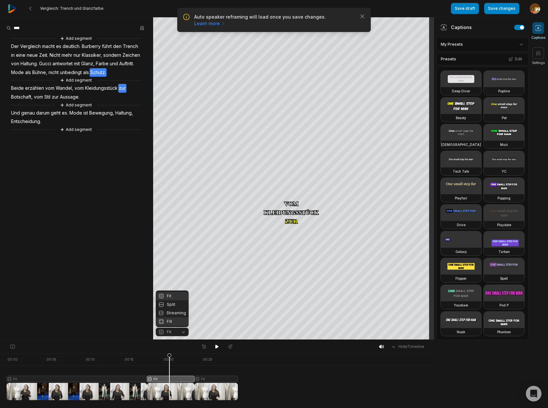
click at [171, 321] on div "Fill" at bounding box center [172, 321] width 33 height 8
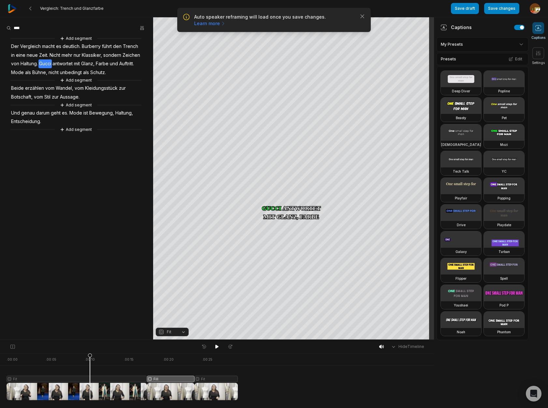
drag, startPoint x: 164, startPoint y: 354, endPoint x: 102, endPoint y: 360, distance: 62.6
click at [92, 365] on icon at bounding box center [90, 378] width 4 height 50
drag, startPoint x: 215, startPoint y: 345, endPoint x: 216, endPoint y: 342, distance: 3.9
click at [216, 342] on button at bounding box center [217, 346] width 9 height 8
drag, startPoint x: 220, startPoint y: 377, endPoint x: 253, endPoint y: 349, distance: 43.2
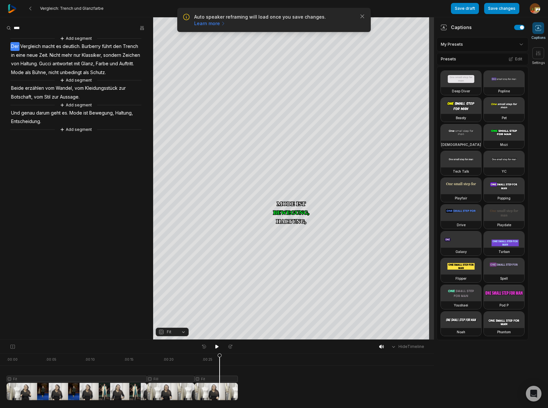
click at [220, 377] on div at bounding box center [122, 376] width 231 height 47
click at [295, 97] on div "Crop" at bounding box center [294, 97] width 18 height 6
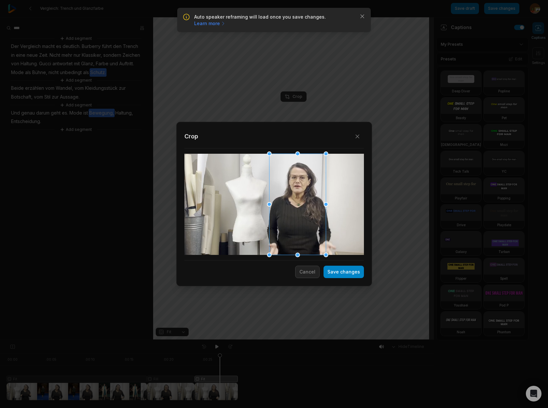
drag, startPoint x: 273, startPoint y: 216, endPoint x: 296, endPoint y: 215, distance: 23.5
click at [296, 215] on div at bounding box center [297, 204] width 57 height 101
drag, startPoint x: 349, startPoint y: 273, endPoint x: 343, endPoint y: 299, distance: 26.9
click at [349, 273] on button "Save changes" at bounding box center [344, 271] width 40 height 12
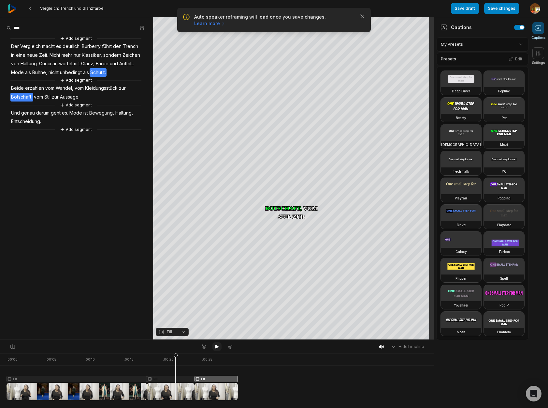
drag, startPoint x: 192, startPoint y: 362, endPoint x: 220, endPoint y: 344, distance: 33.7
click at [176, 365] on icon at bounding box center [176, 378] width 4 height 50
drag, startPoint x: 216, startPoint y: 347, endPoint x: 230, endPoint y: 339, distance: 15.6
click at [218, 346] on icon at bounding box center [217, 346] width 3 height 4
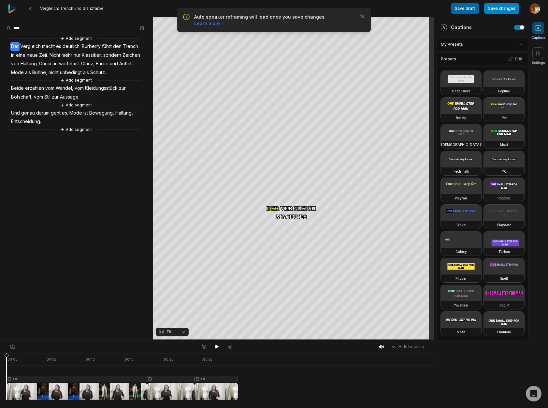
drag, startPoint x: 504, startPoint y: 9, endPoint x: 463, endPoint y: 10, distance: 41.1
click at [504, 9] on button "Save changes" at bounding box center [501, 8] width 35 height 11
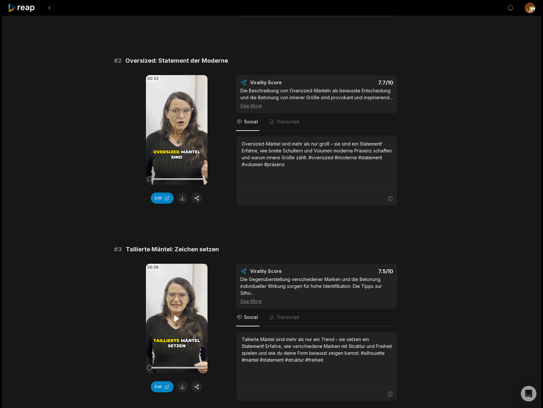
scroll to position [273, 0]
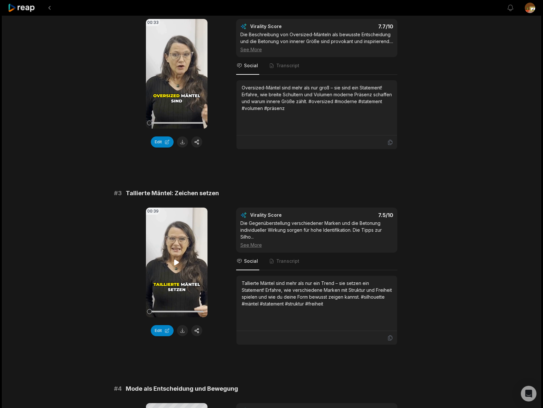
click at [162, 336] on button "Edit" at bounding box center [162, 330] width 23 height 11
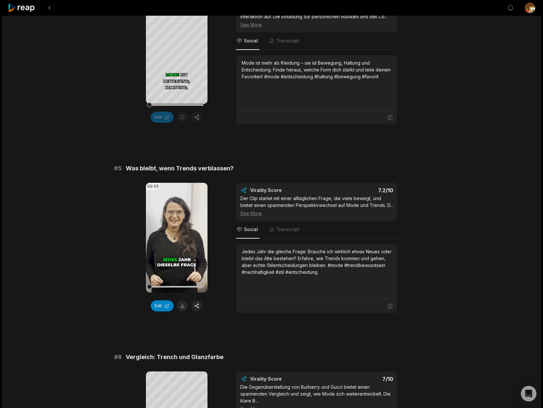
scroll to position [729, 0]
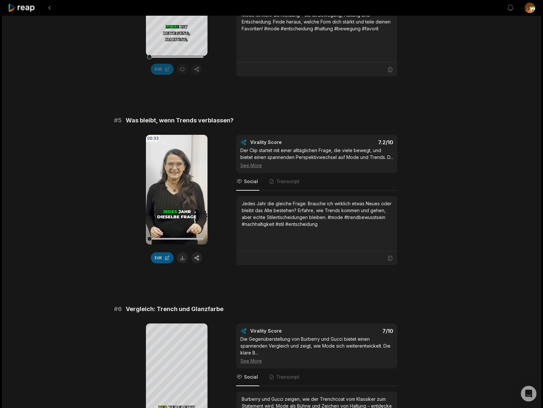
click at [160, 263] on button "Edit" at bounding box center [162, 257] width 23 height 11
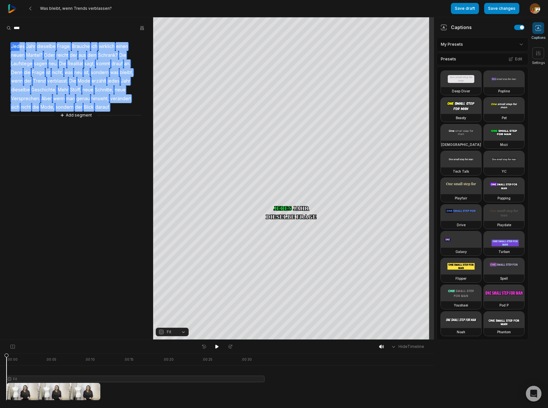
drag, startPoint x: 122, startPoint y: 108, endPoint x: 18, endPoint y: 44, distance: 121.7
click at [18, 44] on div "Jedes Jahr dieselbe Frage. Brauche ich wirklich einen neuen Mantel? Oder reicht…" at bounding box center [76, 77] width 153 height 84
copy div "es Jahr dieselbe Frage. Brauche ich wirklich einen neuen Mantel? Oder reicht de…"
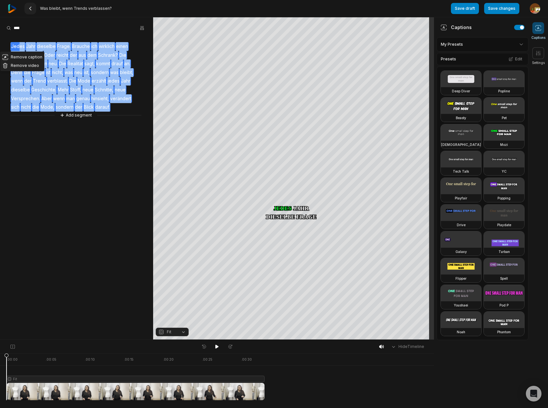
click at [31, 8] on icon at bounding box center [30, 8] width 5 height 5
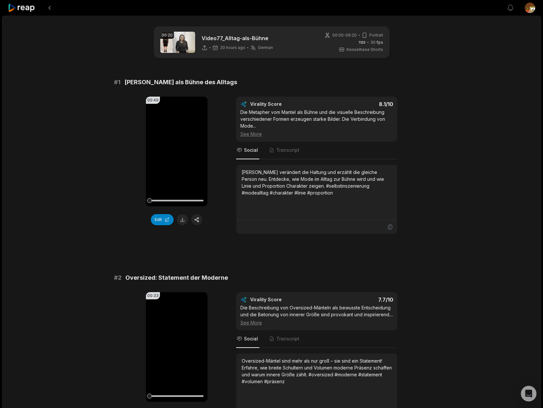
scroll to position [257, 0]
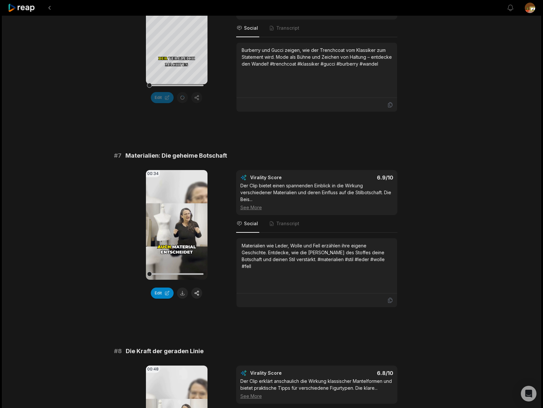
scroll to position [1079, 0]
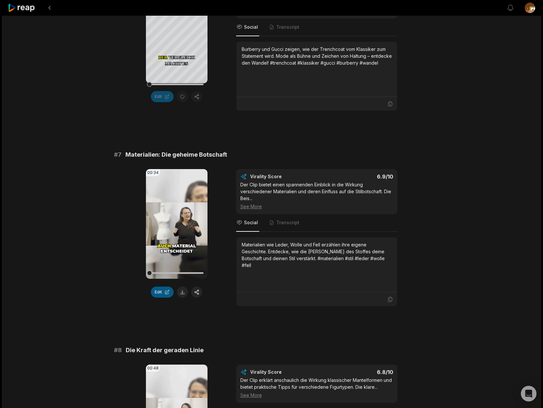
click at [163, 297] on button "Edit" at bounding box center [162, 291] width 23 height 11
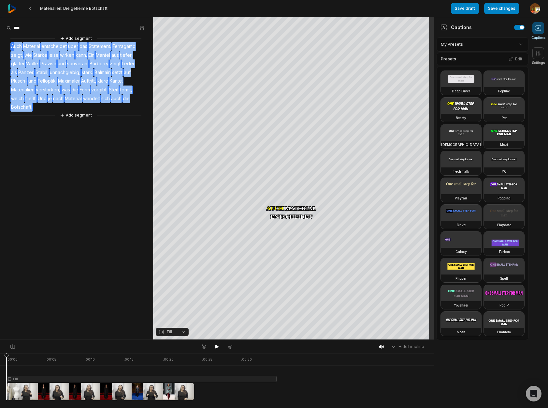
drag, startPoint x: 37, startPoint y: 108, endPoint x: 32, endPoint y: 48, distance: 60.2
click at [13, 46] on div "Add segment Auch Material entscheidet über das Statement. Ferragamo zeigt, wie …" at bounding box center [76, 77] width 153 height 84
copy div "uch Material entscheidet über das Statement. Ferragamo zeigt, wie Stärke leise …"
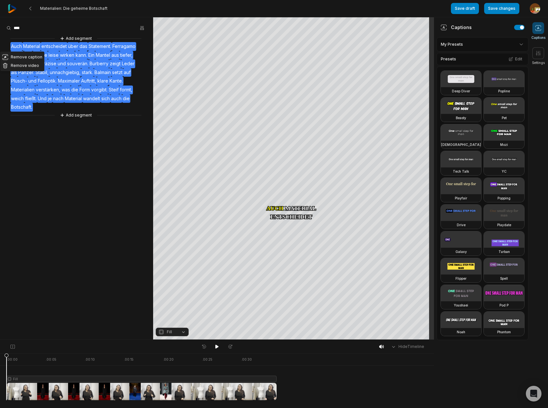
click at [81, 173] on aside "Remove caption Remove video Add segment Auch Material entscheidet über das Stat…" at bounding box center [76, 178] width 153 height 322
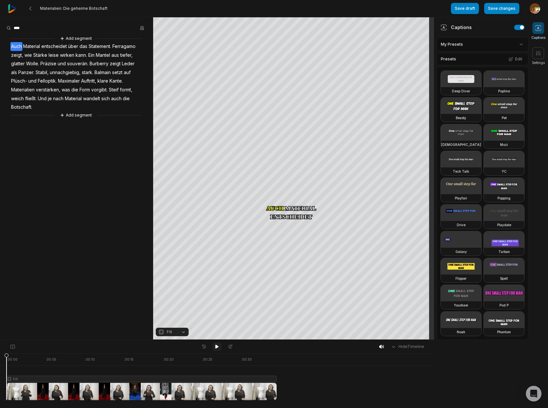
drag, startPoint x: 216, startPoint y: 347, endPoint x: 215, endPoint y: 343, distance: 3.4
click at [216, 346] on icon at bounding box center [217, 346] width 3 height 4
click at [218, 348] on icon at bounding box center [217, 346] width 2 height 3
click at [100, 46] on span "Statement." at bounding box center [100, 46] width 24 height 9
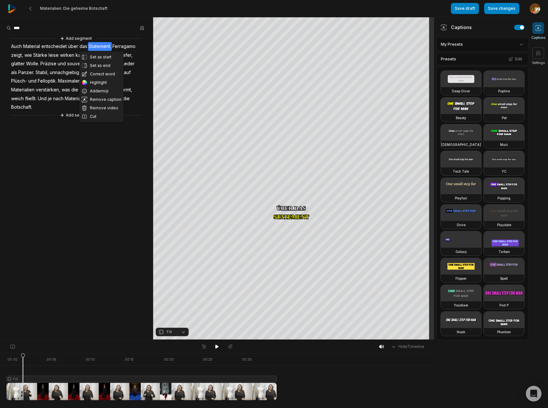
drag, startPoint x: 95, startPoint y: 116, endPoint x: 101, endPoint y: 114, distance: 6.9
click at [95, 116] on button "Cut" at bounding box center [102, 116] width 44 height 8
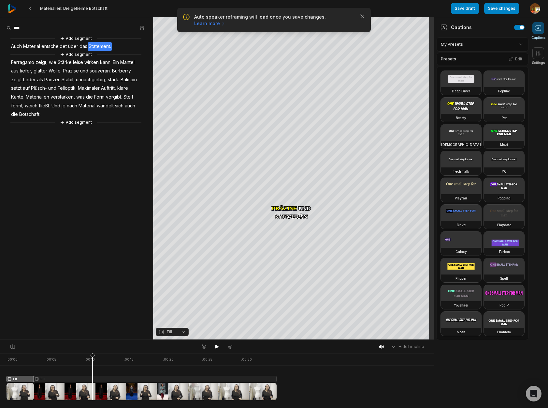
click at [93, 379] on div at bounding box center [142, 376] width 270 height 47
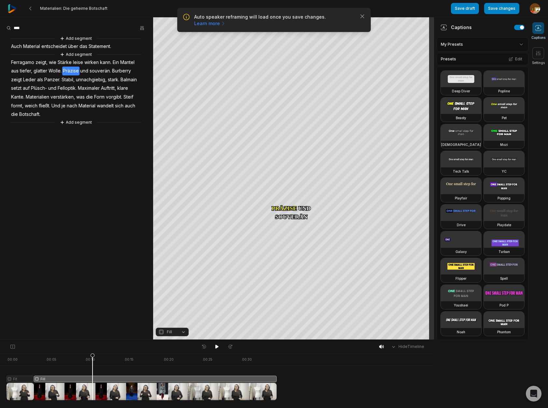
click at [183, 331] on button "Fill" at bounding box center [172, 331] width 33 height 8
click at [173, 295] on div "Fit" at bounding box center [172, 295] width 33 height 8
click at [299, 97] on div "Crop" at bounding box center [294, 97] width 18 height 6
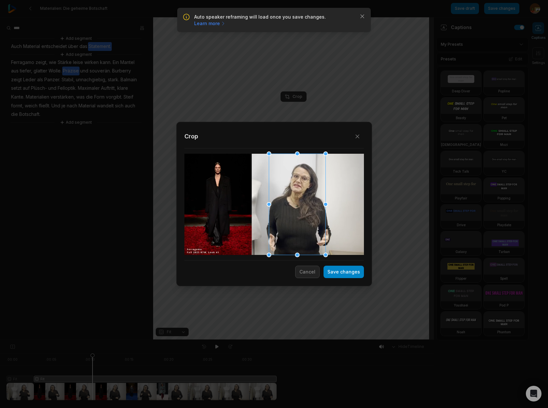
drag, startPoint x: 277, startPoint y: 222, endPoint x: 301, endPoint y: 219, distance: 23.3
click at [301, 219] on div at bounding box center [297, 204] width 57 height 101
click at [353, 273] on button "Save changes" at bounding box center [344, 271] width 40 height 12
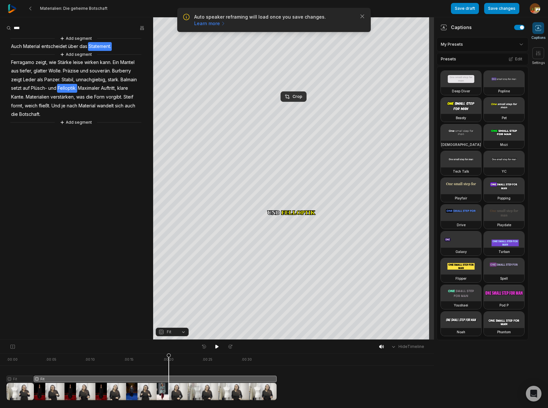
drag, startPoint x: 92, startPoint y: 356, endPoint x: 169, endPoint y: 351, distance: 76.8
click at [169, 351] on div "Hide Timeline . 00:00 . 00:05 . 00:10 . 00:15 . 00:20 . 00:25 . 00:30 Fit Fit" at bounding box center [217, 373] width 434 height 68
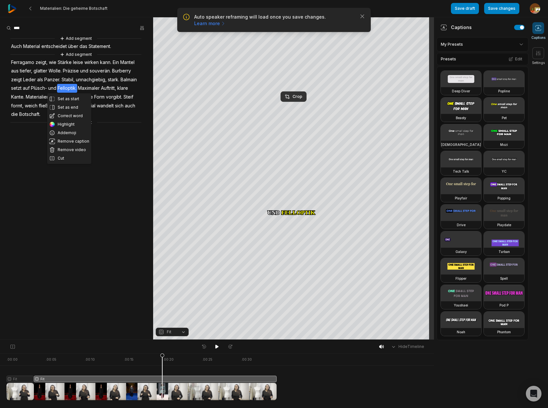
drag, startPoint x: 67, startPoint y: 156, endPoint x: 83, endPoint y: 145, distance: 19.8
click at [67, 156] on button "Cut" at bounding box center [69, 158] width 44 height 8
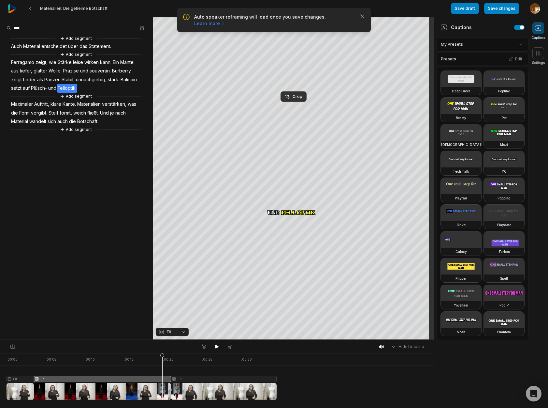
click at [224, 379] on div at bounding box center [142, 376] width 270 height 47
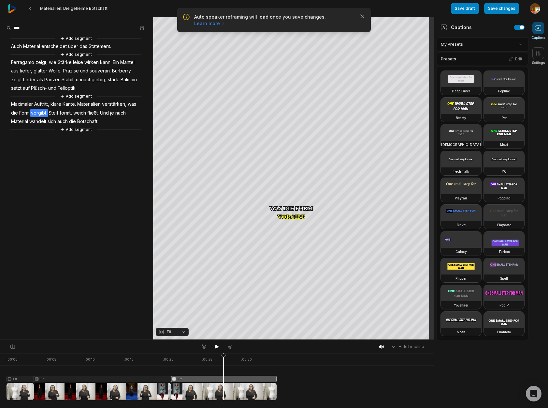
click at [183, 333] on button "Fit" at bounding box center [172, 331] width 33 height 8
click at [172, 322] on div "Fill" at bounding box center [172, 321] width 33 height 8
drag, startPoint x: 220, startPoint y: 356, endPoint x: 19, endPoint y: 370, distance: 201.7
click at [33, 370] on icon at bounding box center [35, 376] width 5 height 47
drag, startPoint x: 17, startPoint y: 355, endPoint x: 84, endPoint y: 351, distance: 66.6
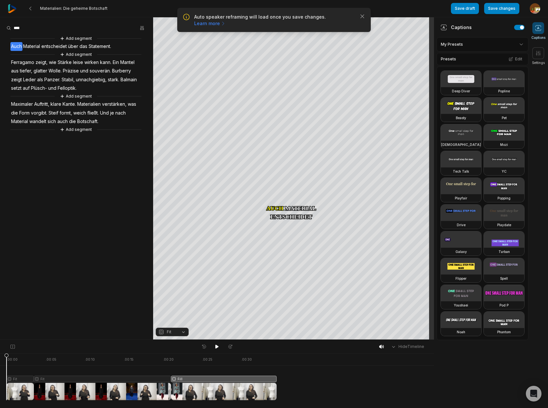
click at [0, 358] on html "Auto speaker reframing will load once you save changes. Learn more Close Materi…" at bounding box center [274, 204] width 548 height 408
click at [216, 347] on icon at bounding box center [217, 346] width 3 height 4
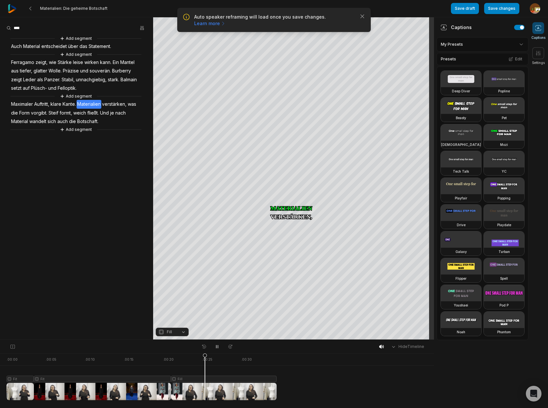
drag, startPoint x: 218, startPoint y: 347, endPoint x: 241, endPoint y: 339, distance: 24.3
click at [222, 346] on div at bounding box center [217, 346] width 36 height 8
click at [217, 347] on icon at bounding box center [217, 346] width 5 height 5
click at [72, 105] on span "Kante." at bounding box center [69, 104] width 15 height 9
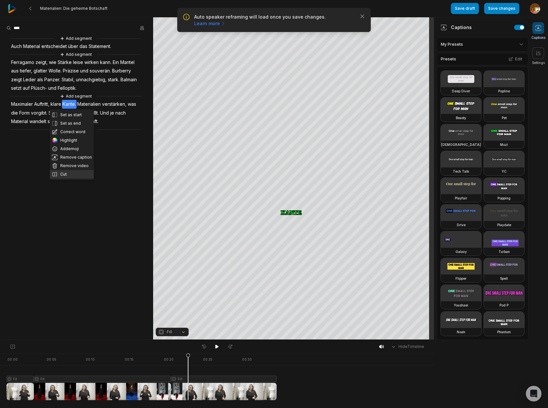
click at [66, 175] on button "Cut" at bounding box center [72, 174] width 44 height 8
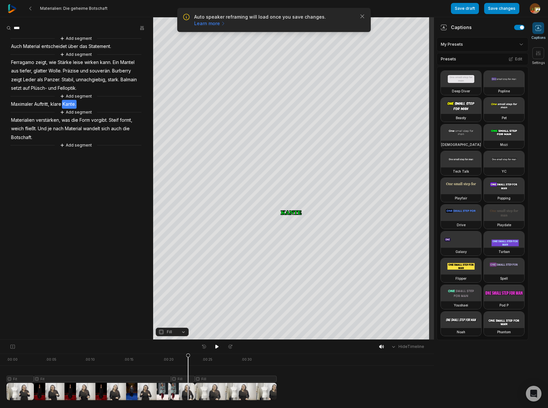
click at [184, 380] on div at bounding box center [142, 376] width 270 height 47
click at [184, 332] on button "Fill" at bounding box center [172, 331] width 33 height 8
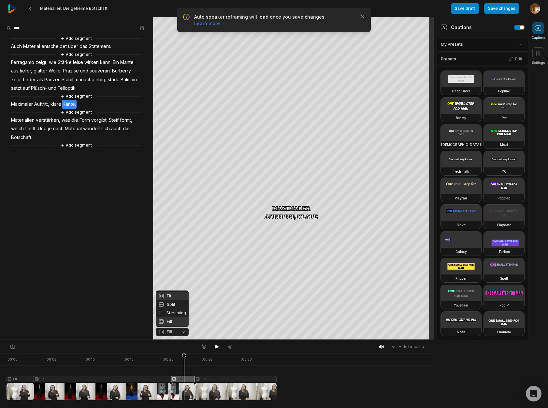
click at [170, 295] on div "Fit" at bounding box center [172, 295] width 33 height 8
click at [298, 96] on div "Crop" at bounding box center [294, 97] width 18 height 6
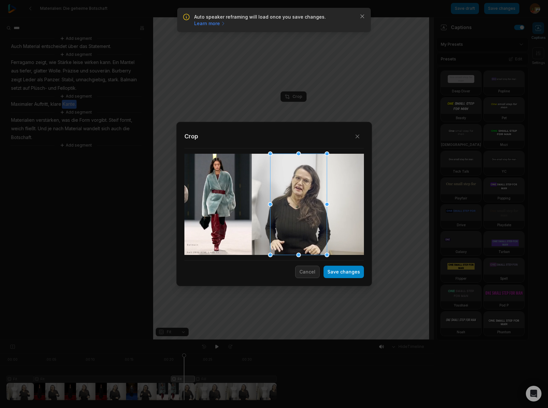
drag, startPoint x: 283, startPoint y: 211, endPoint x: 307, endPoint y: 206, distance: 24.9
click at [307, 206] on div at bounding box center [298, 204] width 57 height 101
drag, startPoint x: 271, startPoint y: 255, endPoint x: 274, endPoint y: 229, distance: 25.5
click at [274, 339] on div "Close Crop Save changes Cancel" at bounding box center [274, 339] width 548 height 0
drag, startPoint x: 306, startPoint y: 206, endPoint x: 300, endPoint y: 205, distance: 6.3
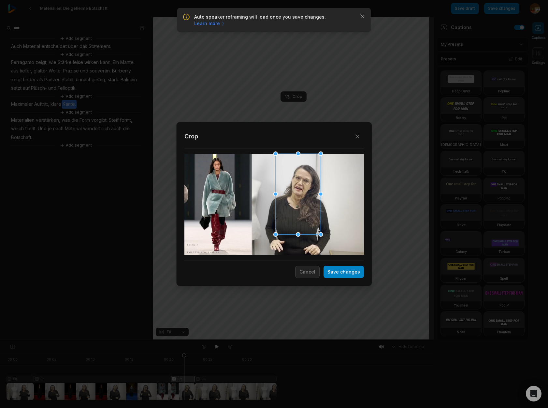
click at [300, 205] on div at bounding box center [297, 194] width 45 height 81
drag, startPoint x: 342, startPoint y: 270, endPoint x: 247, endPoint y: 407, distance: 166.9
click at [343, 270] on button "Save changes" at bounding box center [344, 271] width 40 height 12
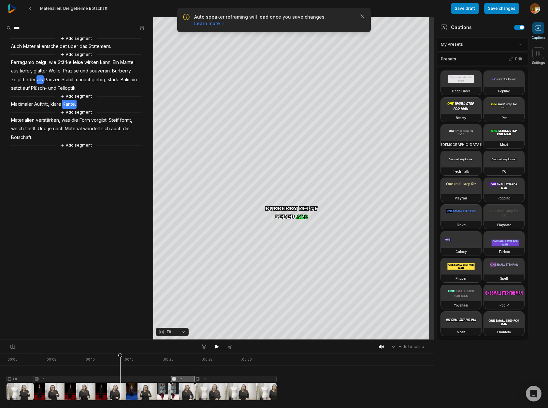
drag, startPoint x: 182, startPoint y: 358, endPoint x: 200, endPoint y: 367, distance: 20.6
click at [120, 375] on icon at bounding box center [120, 376] width 5 height 47
drag, startPoint x: 216, startPoint y: 347, endPoint x: 213, endPoint y: 341, distance: 5.8
click at [216, 346] on icon at bounding box center [217, 346] width 3 height 4
click at [220, 347] on button at bounding box center [217, 346] width 9 height 8
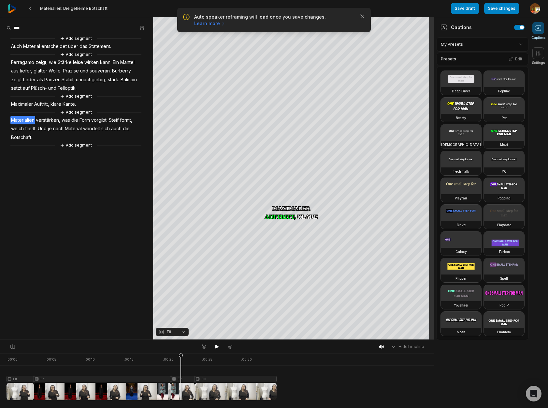
drag, startPoint x: 181, startPoint y: 377, endPoint x: 189, endPoint y: 375, distance: 8.2
click at [181, 377] on div at bounding box center [142, 376] width 270 height 47
click at [296, 98] on div "Crop" at bounding box center [294, 97] width 18 height 6
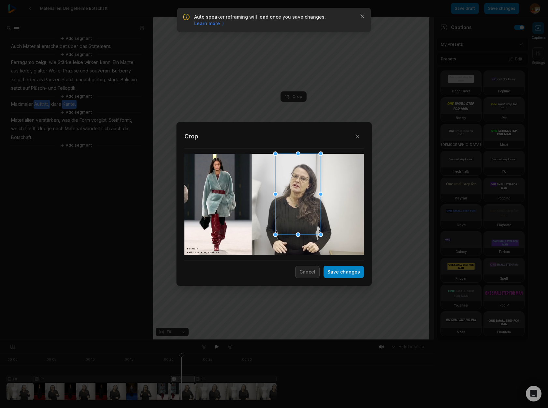
drag, startPoint x: 275, startPoint y: 234, endPoint x: 272, endPoint y: 244, distance: 10.2
click at [268, 339] on div "Close Crop Save changes Cancel" at bounding box center [274, 339] width 548 height 0
drag, startPoint x: 269, startPoint y: 238, endPoint x: 261, endPoint y: 248, distance: 13.2
click at [261, 339] on div "Close Crop Save changes Cancel" at bounding box center [274, 339] width 548 height 0
drag, startPoint x: 300, startPoint y: 195, endPoint x: 300, endPoint y: 214, distance: 18.6
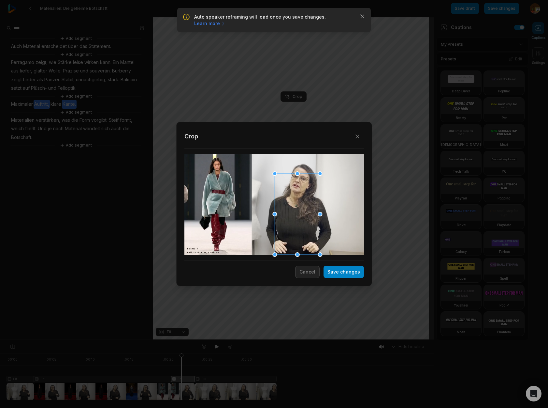
click at [300, 214] on div at bounding box center [297, 213] width 45 height 81
drag, startPoint x: 275, startPoint y: 171, endPoint x: 281, endPoint y: 172, distance: 6.4
click at [267, 155] on div at bounding box center [264, 155] width 5 height 5
click at [295, 203] on div at bounding box center [298, 205] width 55 height 98
drag, startPoint x: 340, startPoint y: 272, endPoint x: 350, endPoint y: 276, distance: 9.8
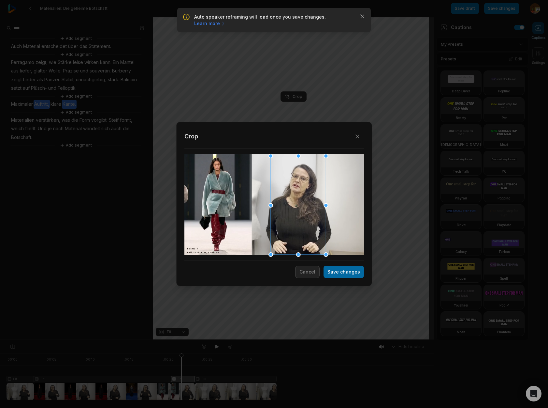
click at [340, 273] on button "Save changes" at bounding box center [344, 271] width 40 height 12
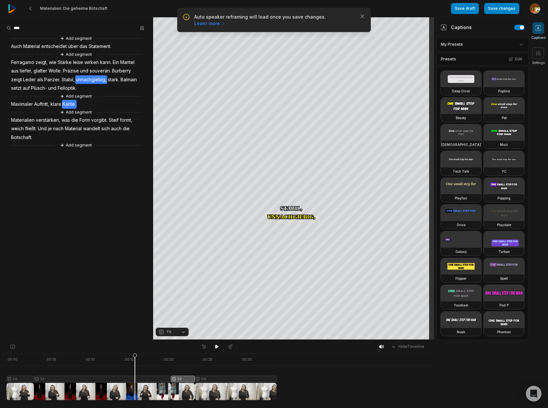
drag, startPoint x: 151, startPoint y: 360, endPoint x: 135, endPoint y: 363, distance: 16.3
click at [135, 363] on icon at bounding box center [135, 378] width 4 height 50
drag, startPoint x: 217, startPoint y: 346, endPoint x: 220, endPoint y: 344, distance: 3.5
click at [220, 344] on button at bounding box center [217, 346] width 9 height 8
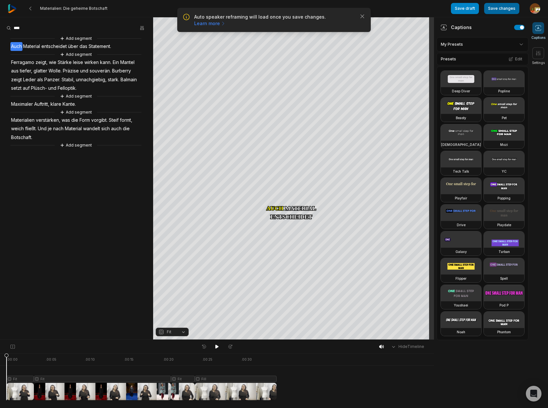
click at [510, 10] on button "Save changes" at bounding box center [501, 8] width 35 height 11
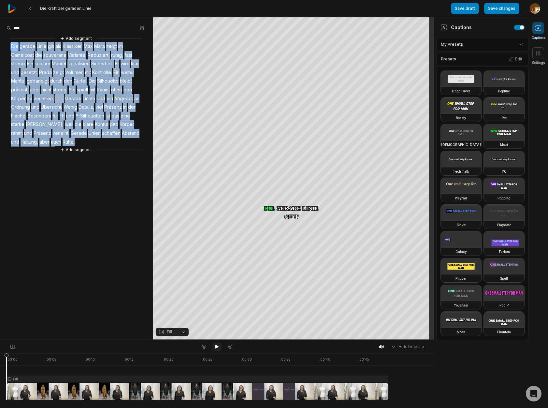
click at [216, 346] on icon at bounding box center [217, 346] width 3 height 4
drag, startPoint x: 217, startPoint y: 346, endPoint x: 221, endPoint y: 343, distance: 5.3
click at [217, 346] on icon at bounding box center [217, 346] width 5 height 5
click at [22, 54] on span "Camelcoat" at bounding box center [22, 55] width 24 height 9
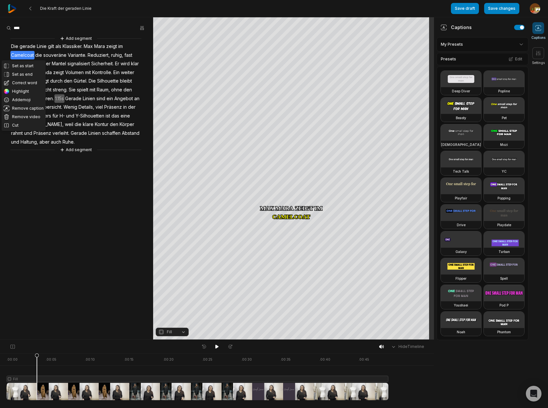
drag, startPoint x: 19, startPoint y: 83, endPoint x: 23, endPoint y: 53, distance: 30.3
click at [19, 82] on button "Correct word" at bounding box center [24, 83] width 44 height 8
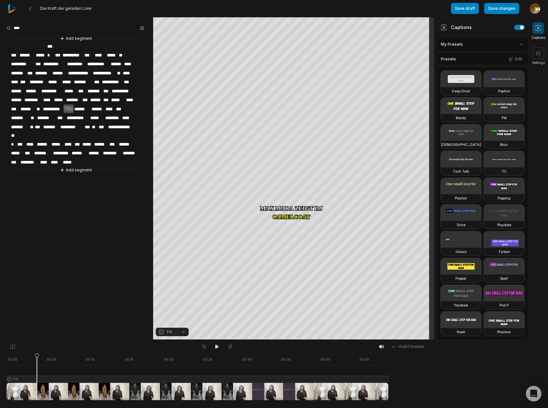
click at [25, 60] on span "*********" at bounding box center [22, 64] width 24 height 9
click at [65, 186] on aside "**********" at bounding box center [76, 178] width 153 height 322
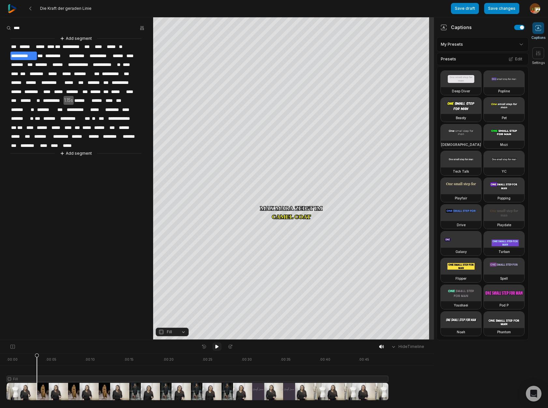
click at [218, 347] on icon at bounding box center [217, 346] width 5 height 5
drag, startPoint x: 218, startPoint y: 345, endPoint x: 80, endPoint y: 379, distance: 142.3
click at [218, 345] on icon at bounding box center [217, 346] width 2 height 3
click at [73, 378] on div at bounding box center [198, 376] width 382 height 47
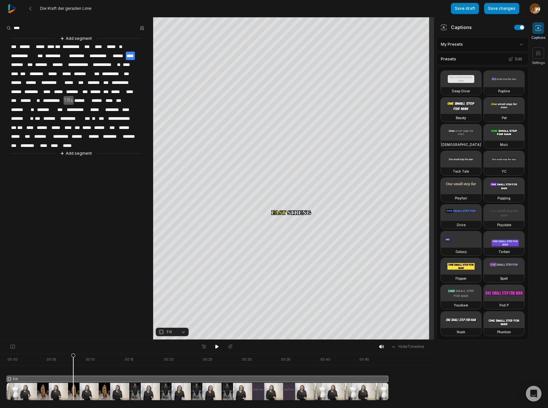
click at [182, 331] on button "Fill" at bounding box center [172, 331] width 33 height 8
click at [169, 295] on div "Fit" at bounding box center [172, 295] width 33 height 8
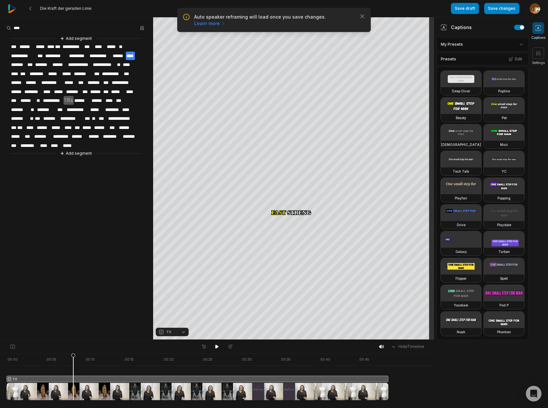
click at [77, 47] on span "**********" at bounding box center [73, 46] width 22 height 9
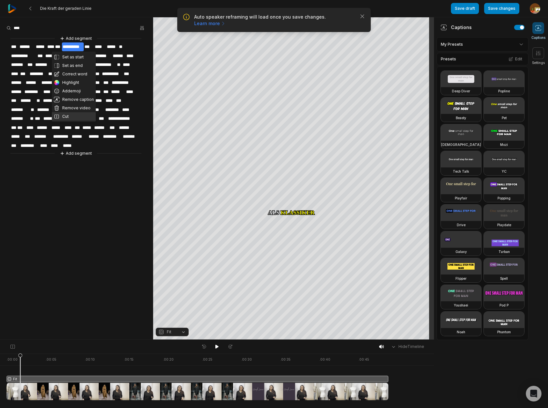
click at [67, 117] on button "Cut" at bounding box center [74, 116] width 44 height 8
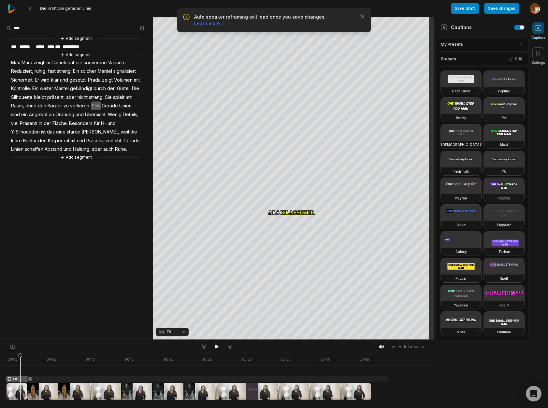
click at [13, 379] on div at bounding box center [198, 376] width 382 height 47
click at [298, 96] on div "Crop" at bounding box center [294, 97] width 18 height 6
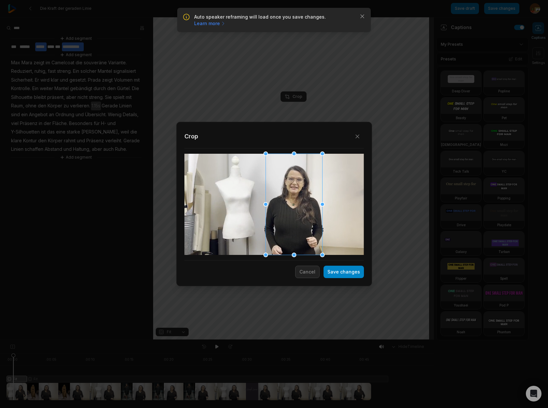
drag, startPoint x: 273, startPoint y: 204, endPoint x: 293, endPoint y: 200, distance: 20.4
click at [293, 200] on div at bounding box center [294, 204] width 57 height 101
drag, startPoint x: 266, startPoint y: 154, endPoint x: 280, endPoint y: 177, distance: 26.4
click at [277, 174] on div at bounding box center [277, 174] width 5 height 5
drag, startPoint x: 291, startPoint y: 216, endPoint x: 287, endPoint y: 195, distance: 20.7
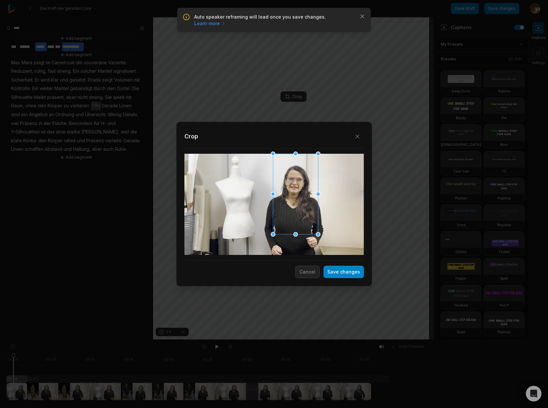
click at [287, 195] on div at bounding box center [295, 194] width 45 height 81
drag, startPoint x: 353, startPoint y: 274, endPoint x: 394, endPoint y: 250, distance: 46.9
click at [354, 274] on button "Save changes" at bounding box center [344, 271] width 40 height 12
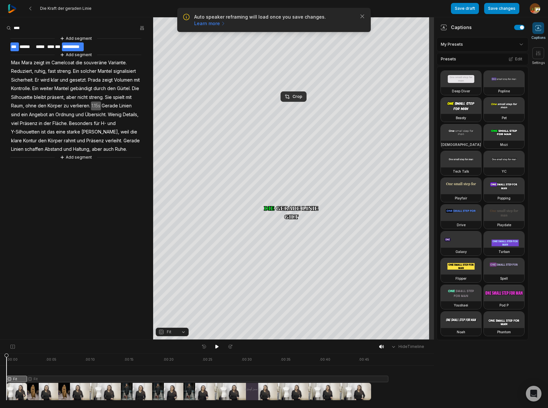
drag, startPoint x: 13, startPoint y: 356, endPoint x: 45, endPoint y: 355, distance: 32.3
click at [0, 357] on html "Auto speaker reframing will load once you save changes. Learn more Close Die Kr…" at bounding box center [274, 204] width 548 height 408
drag, startPoint x: 216, startPoint y: 346, endPoint x: 217, endPoint y: 339, distance: 7.6
click at [217, 346] on icon at bounding box center [217, 346] width 3 height 4
drag, startPoint x: 218, startPoint y: 347, endPoint x: 215, endPoint y: 381, distance: 34.7
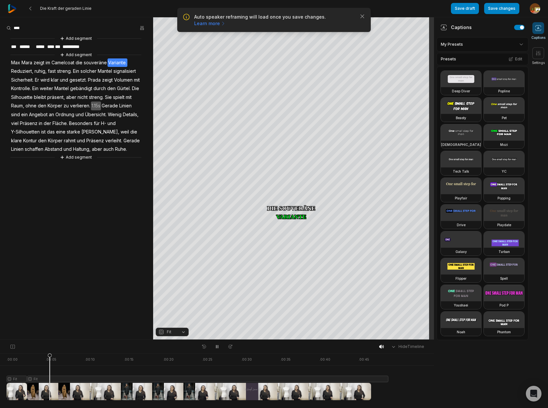
click at [218, 347] on icon at bounding box center [217, 346] width 5 height 5
drag, startPoint x: 210, startPoint y: 377, endPoint x: 216, endPoint y: 377, distance: 5.9
click at [210, 378] on div at bounding box center [198, 376] width 382 height 47
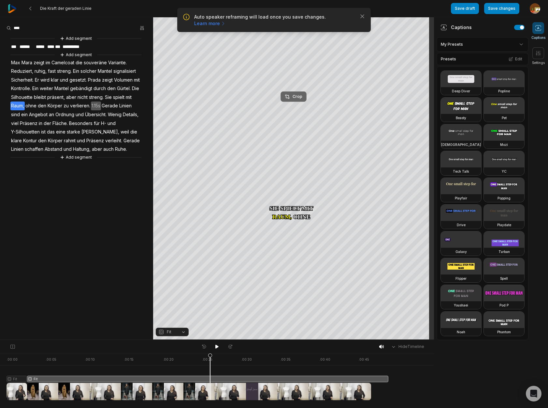
click at [297, 95] on div "Crop" at bounding box center [294, 97] width 18 height 6
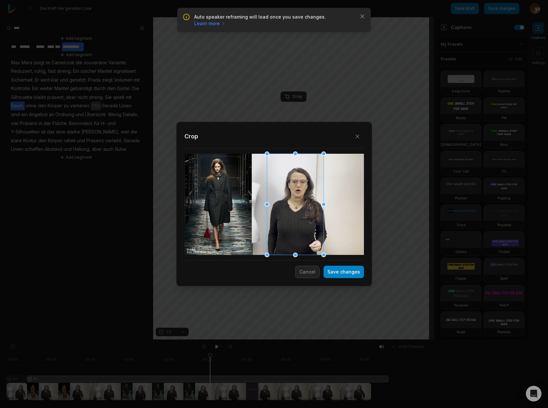
drag, startPoint x: 272, startPoint y: 226, endPoint x: 293, endPoint y: 223, distance: 21.4
click at [293, 223] on div at bounding box center [295, 204] width 57 height 101
click at [351, 275] on button "Save changes" at bounding box center [344, 271] width 40 height 12
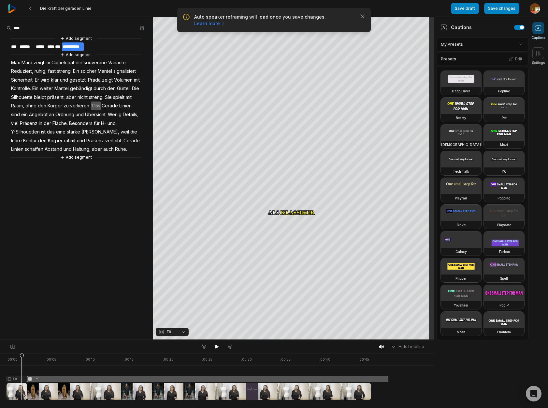
drag, startPoint x: 210, startPoint y: 356, endPoint x: 22, endPoint y: 376, distance: 188.8
click at [22, 376] on icon at bounding box center [22, 376] width 5 height 47
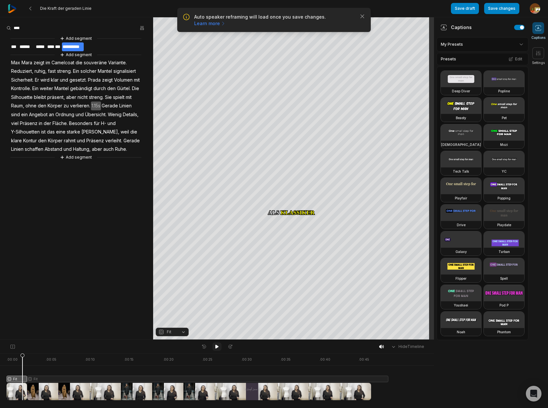
drag, startPoint x: 218, startPoint y: 346, endPoint x: 218, endPoint y: 342, distance: 4.3
click at [218, 342] on button at bounding box center [217, 346] width 9 height 8
click at [217, 345] on icon at bounding box center [217, 346] width 5 height 5
click at [55, 378] on div at bounding box center [198, 376] width 382 height 47
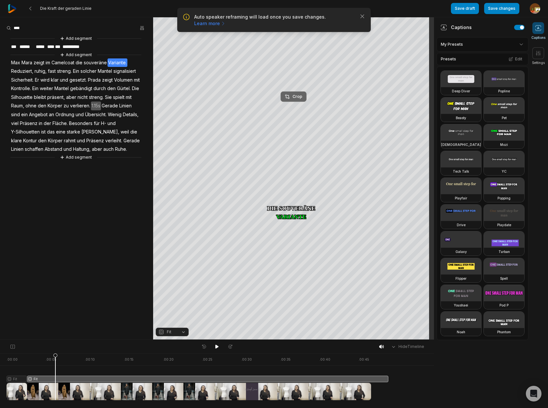
click at [298, 98] on div "Crop" at bounding box center [294, 97] width 18 height 6
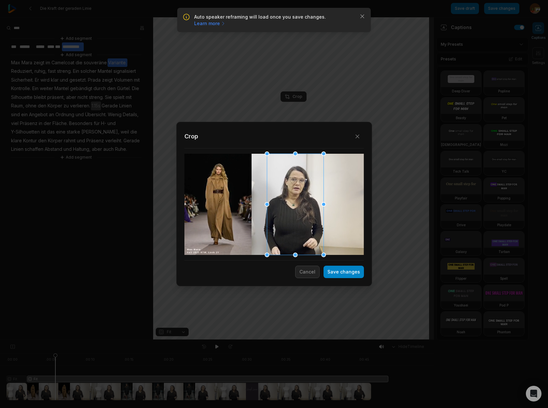
click at [322, 339] on div "Close Crop Save changes Cancel" at bounding box center [274, 339] width 548 height 0
drag, startPoint x: 324, startPoint y: 154, endPoint x: 300, endPoint y: 190, distance: 42.9
click at [320, 157] on div at bounding box center [322, 157] width 5 height 5
click at [296, 195] on div at bounding box center [294, 203] width 54 height 97
drag, startPoint x: 346, startPoint y: 272, endPoint x: 21, endPoint y: 333, distance: 330.7
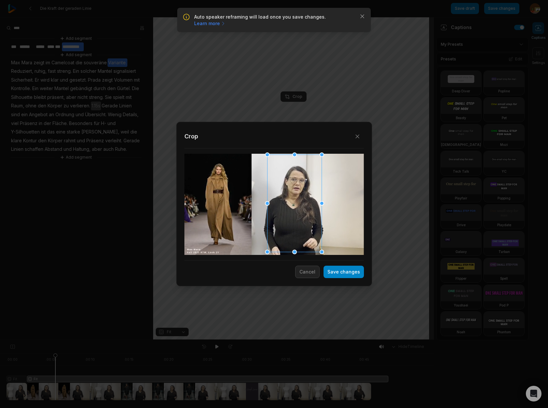
click at [347, 272] on button "Save changes" at bounding box center [344, 271] width 40 height 12
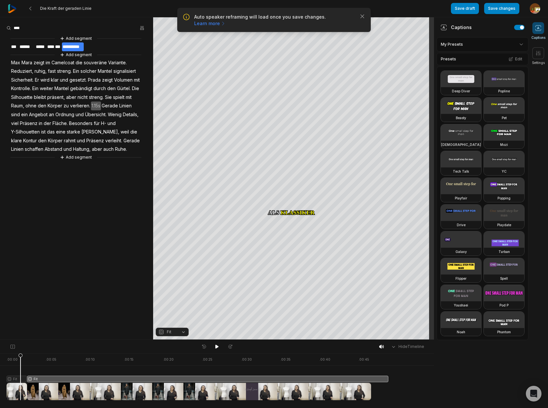
drag, startPoint x: 55, startPoint y: 354, endPoint x: 21, endPoint y: 362, distance: 35.0
click at [21, 362] on icon at bounding box center [21, 378] width 4 height 50
click at [218, 344] on icon at bounding box center [217, 346] width 5 height 5
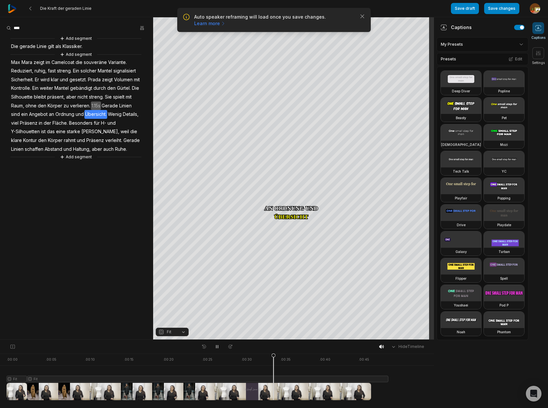
drag, startPoint x: 218, startPoint y: 347, endPoint x: 225, endPoint y: 347, distance: 7.2
click at [219, 347] on icon at bounding box center [217, 346] width 5 height 5
drag, startPoint x: 273, startPoint y: 356, endPoint x: 204, endPoint y: 349, distance: 68.8
click at [186, 360] on icon at bounding box center [186, 378] width 4 height 50
click at [216, 344] on icon at bounding box center [217, 346] width 5 height 5
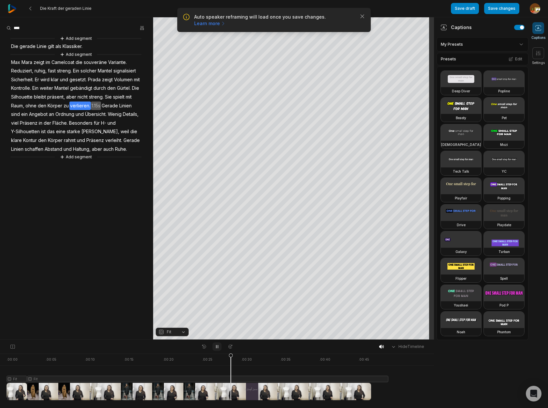
click at [216, 345] on icon at bounding box center [217, 346] width 5 height 5
click at [87, 104] on span "verlieren." at bounding box center [80, 105] width 22 height 9
click at [104, 97] on span "streng." at bounding box center [96, 97] width 16 height 9
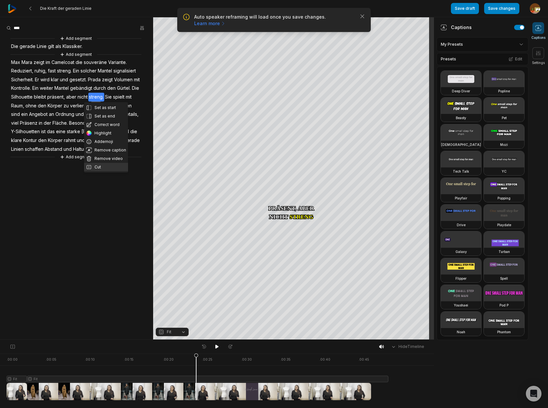
click at [97, 167] on button "Cut" at bounding box center [106, 167] width 44 height 8
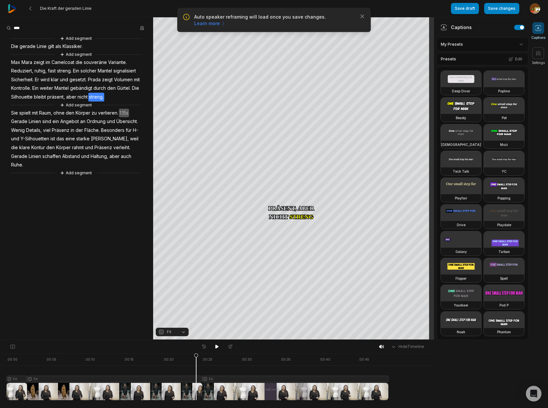
click at [219, 377] on div at bounding box center [198, 376] width 382 height 47
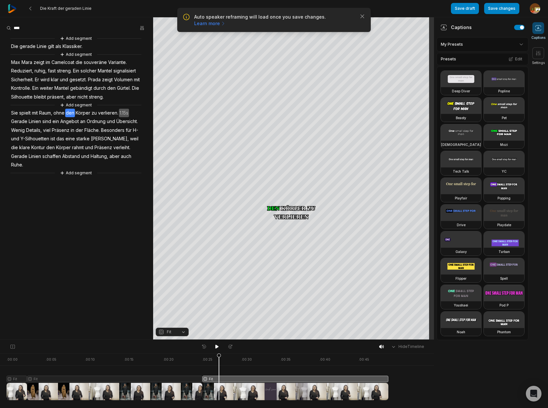
click at [183, 333] on button "Fit" at bounding box center [172, 331] width 33 height 8
click at [172, 321] on div "Fill" at bounding box center [172, 321] width 33 height 8
click at [183, 332] on button "Fill" at bounding box center [172, 331] width 33 height 8
drag, startPoint x: 218, startPoint y: 356, endPoint x: 194, endPoint y: 357, distance: 23.5
click at [184, 356] on body "Auto speaker reframing will load once you save changes. Learn more Close Die Kr…" at bounding box center [274, 204] width 548 height 408
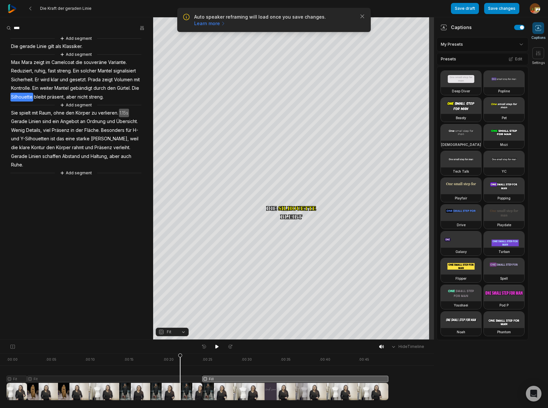
drag, startPoint x: 218, startPoint y: 354, endPoint x: 180, endPoint y: 360, distance: 38.2
click at [180, 360] on icon at bounding box center [180, 378] width 4 height 50
click at [218, 348] on icon at bounding box center [217, 346] width 5 height 5
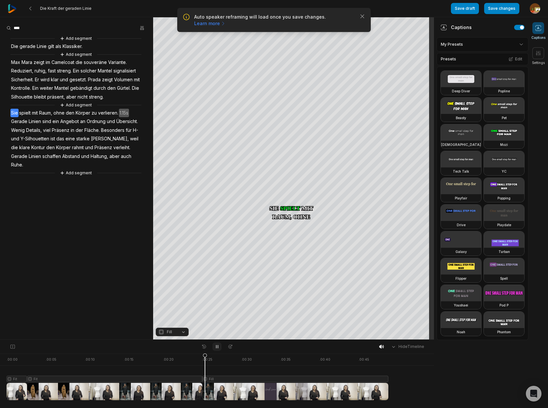
click at [218, 347] on icon at bounding box center [217, 346] width 2 height 3
click at [111, 114] on span "verlieren." at bounding box center [108, 113] width 22 height 9
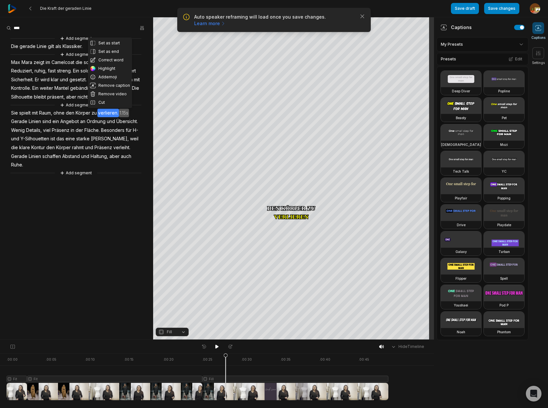
click at [104, 104] on button "Cut" at bounding box center [110, 102] width 44 height 8
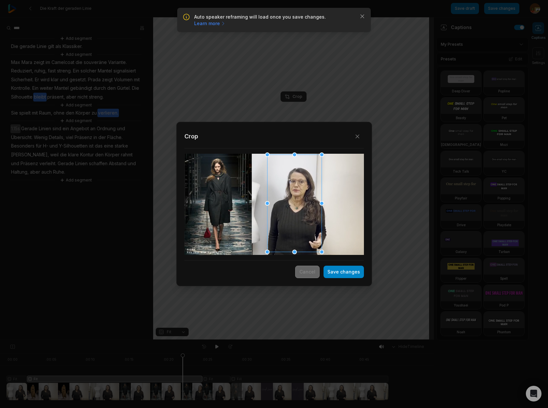
drag, startPoint x: 309, startPoint y: 275, endPoint x: 219, endPoint y: 386, distance: 142.8
click at [309, 275] on button "Cancel" at bounding box center [307, 271] width 24 height 12
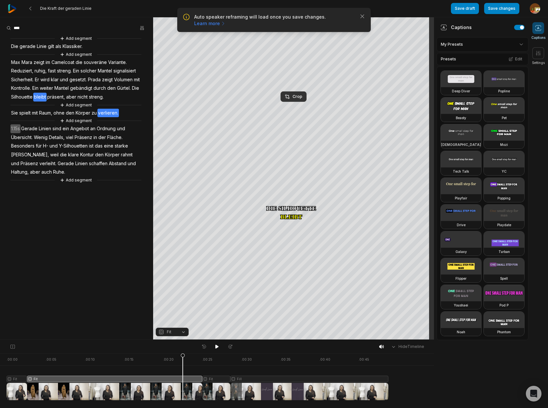
click at [216, 379] on div at bounding box center [198, 376] width 382 height 47
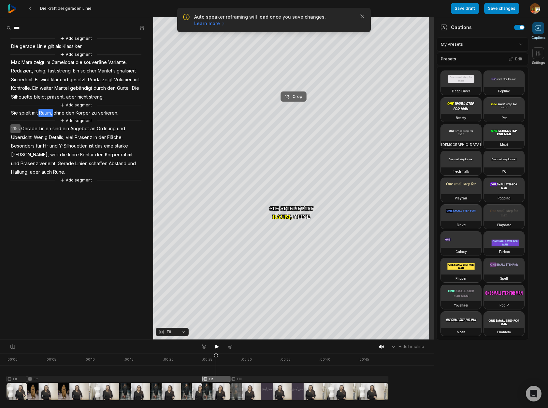
click at [299, 96] on div "Crop" at bounding box center [294, 97] width 18 height 6
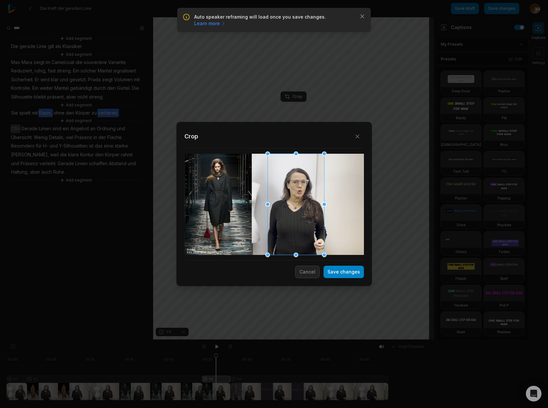
drag, startPoint x: 324, startPoint y: 254, endPoint x: 299, endPoint y: 201, distance: 59.1
click at [319, 339] on div "Close Crop Save changes Cancel" at bounding box center [274, 339] width 548 height 0
click at [269, 156] on div at bounding box center [269, 156] width 5 height 5
click at [292, 229] on div at bounding box center [296, 204] width 55 height 98
click at [270, 253] on div at bounding box center [269, 252] width 5 height 5
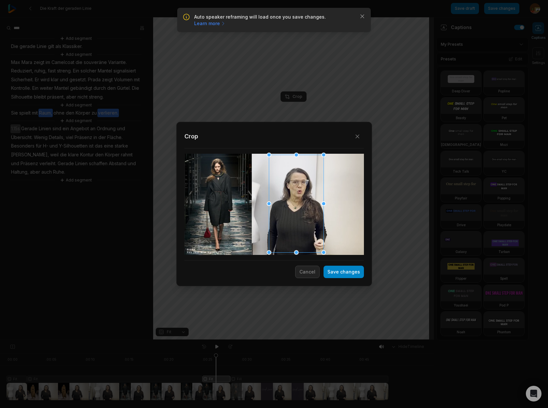
drag, startPoint x: 341, startPoint y: 272, endPoint x: 369, endPoint y: 293, distance: 35.1
click at [341, 272] on button "Save changes" at bounding box center [344, 271] width 40 height 12
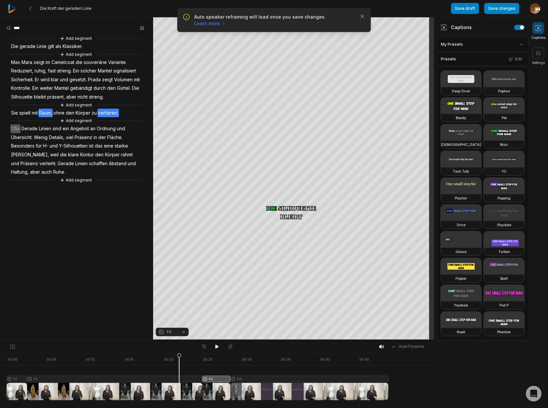
drag, startPoint x: 216, startPoint y: 354, endPoint x: 172, endPoint y: 357, distance: 44.4
click at [177, 357] on icon at bounding box center [179, 378] width 4 height 50
click at [216, 344] on icon at bounding box center [217, 346] width 5 height 5
click at [504, 10] on button "Save changes" at bounding box center [501, 8] width 35 height 11
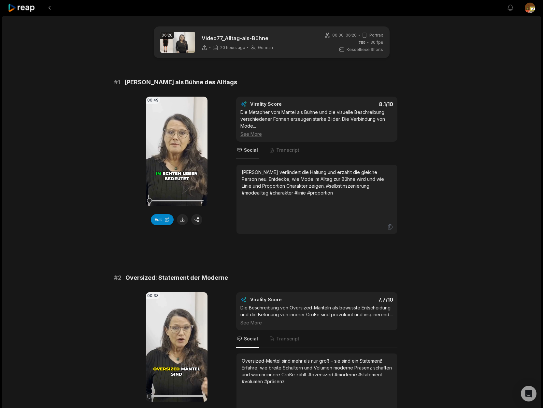
scroll to position [167, 0]
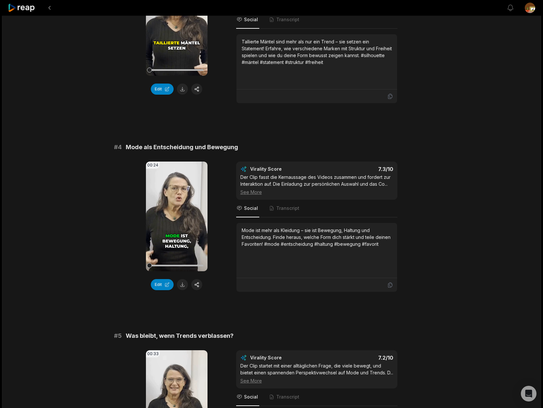
scroll to position [538, 0]
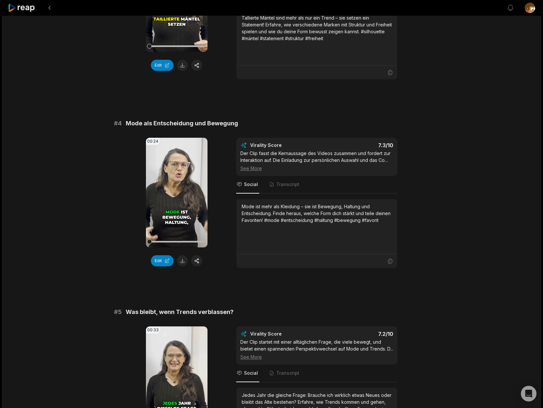
drag, startPoint x: 183, startPoint y: 271, endPoint x: 212, endPoint y: 284, distance: 31.2
click at [183, 266] on button at bounding box center [182, 260] width 11 height 11
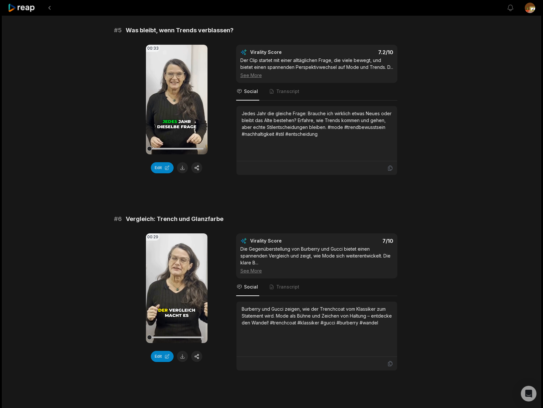
scroll to position [827, 0]
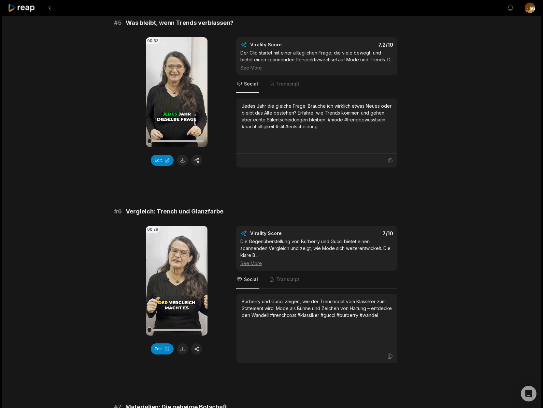
drag, startPoint x: 183, startPoint y: 165, endPoint x: 206, endPoint y: 183, distance: 28.6
click at [183, 165] on button at bounding box center [182, 160] width 11 height 11
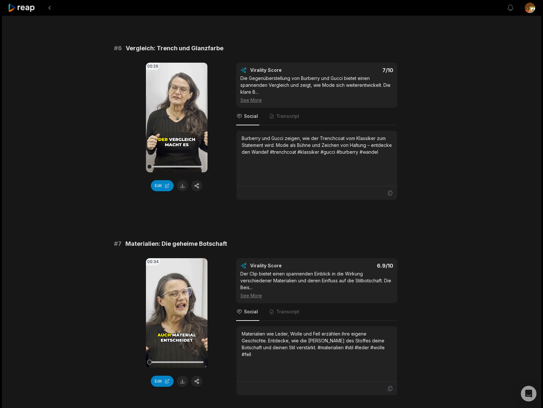
scroll to position [990, 0]
click at [184, 190] on button at bounding box center [182, 184] width 11 height 11
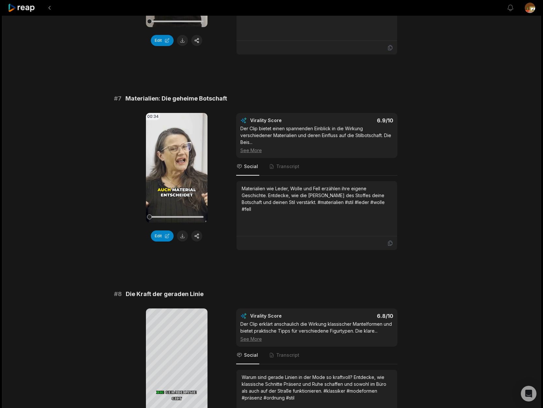
scroll to position [1137, 0]
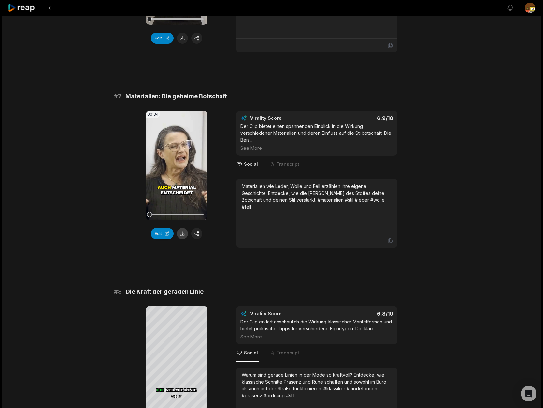
drag, startPoint x: 185, startPoint y: 239, endPoint x: 206, endPoint y: 248, distance: 22.9
click at [185, 239] on button at bounding box center [182, 233] width 11 height 11
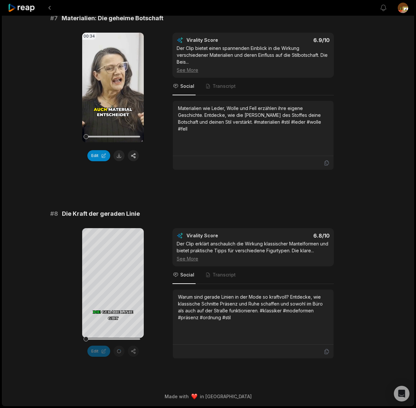
scroll to position [1222, 0]
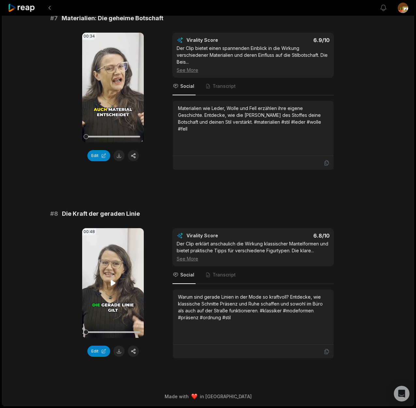
scroll to position [1222, 0]
click at [120, 352] on button at bounding box center [118, 350] width 11 height 11
